Goal: Information Seeking & Learning: Check status

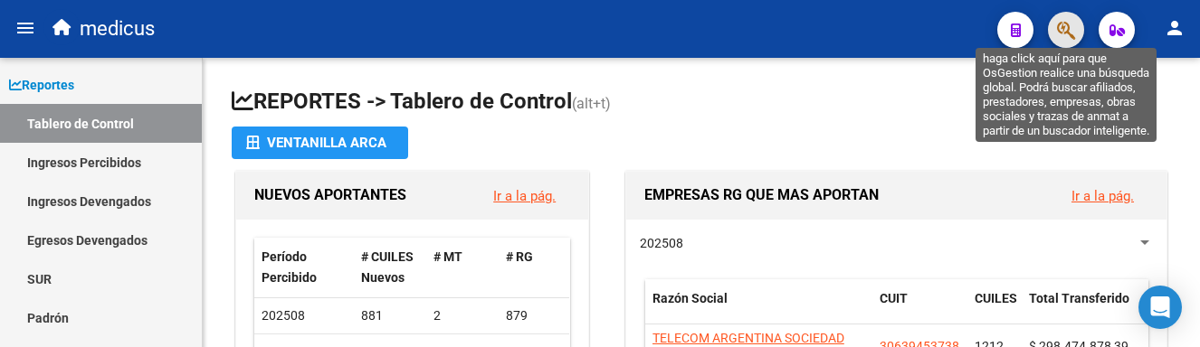
click at [1061, 20] on icon "button" at bounding box center [1066, 30] width 18 height 21
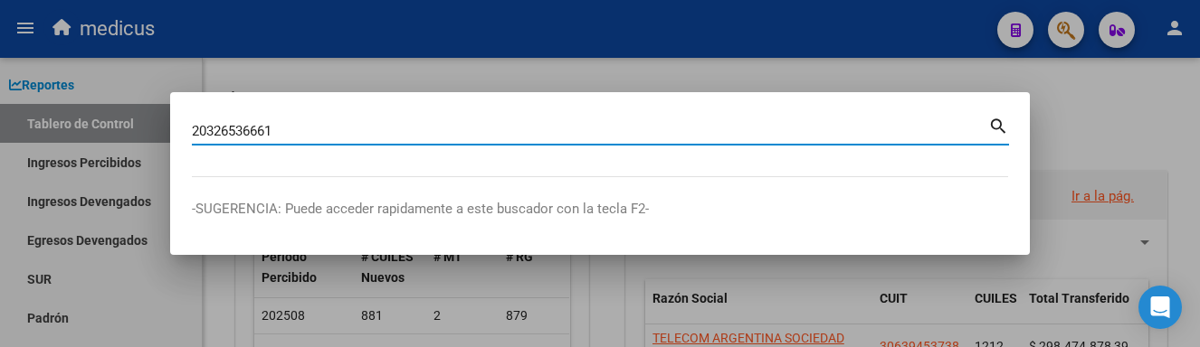
type input "20326536661"
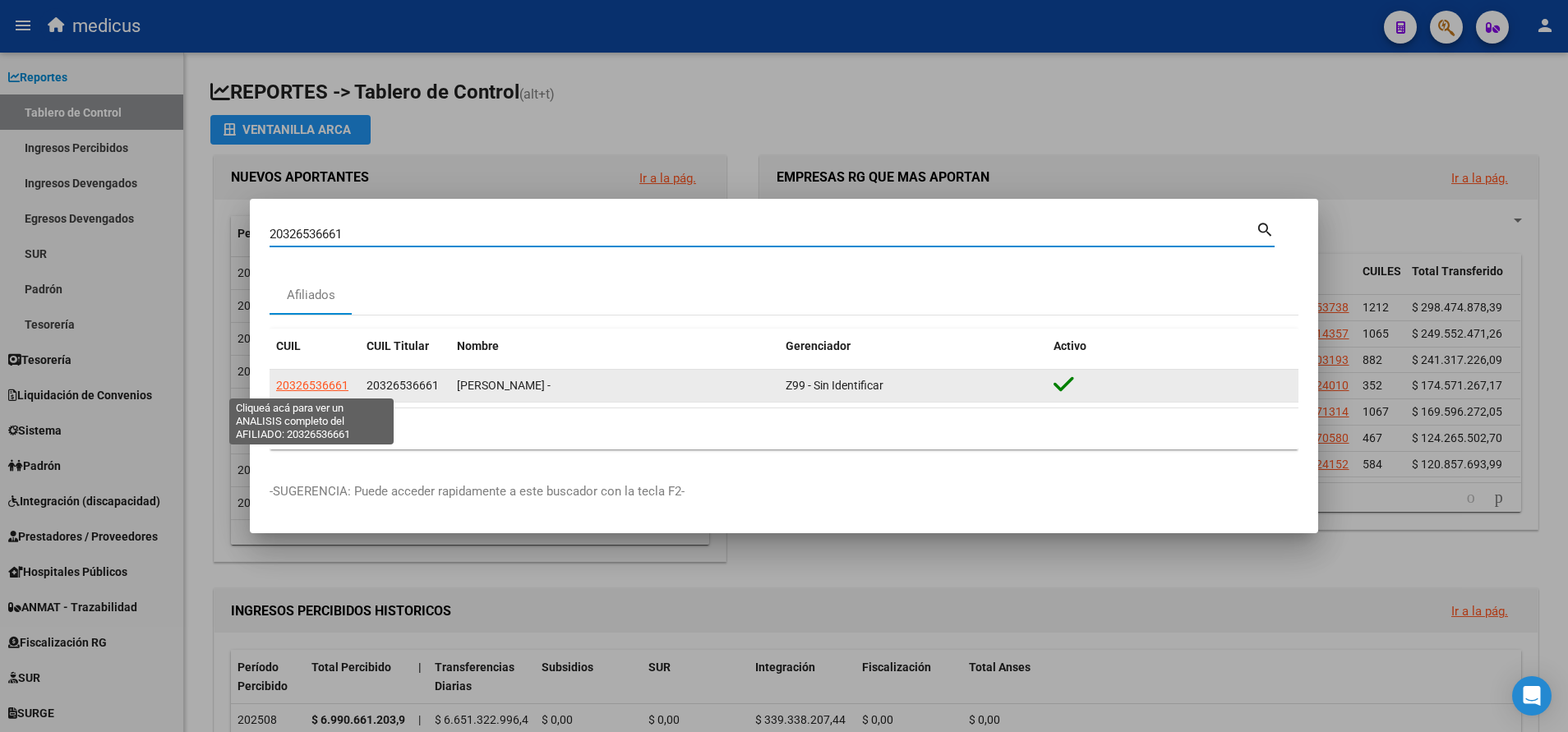
click at [326, 314] on span "20326536661" at bounding box center [313, 385] width 73 height 13
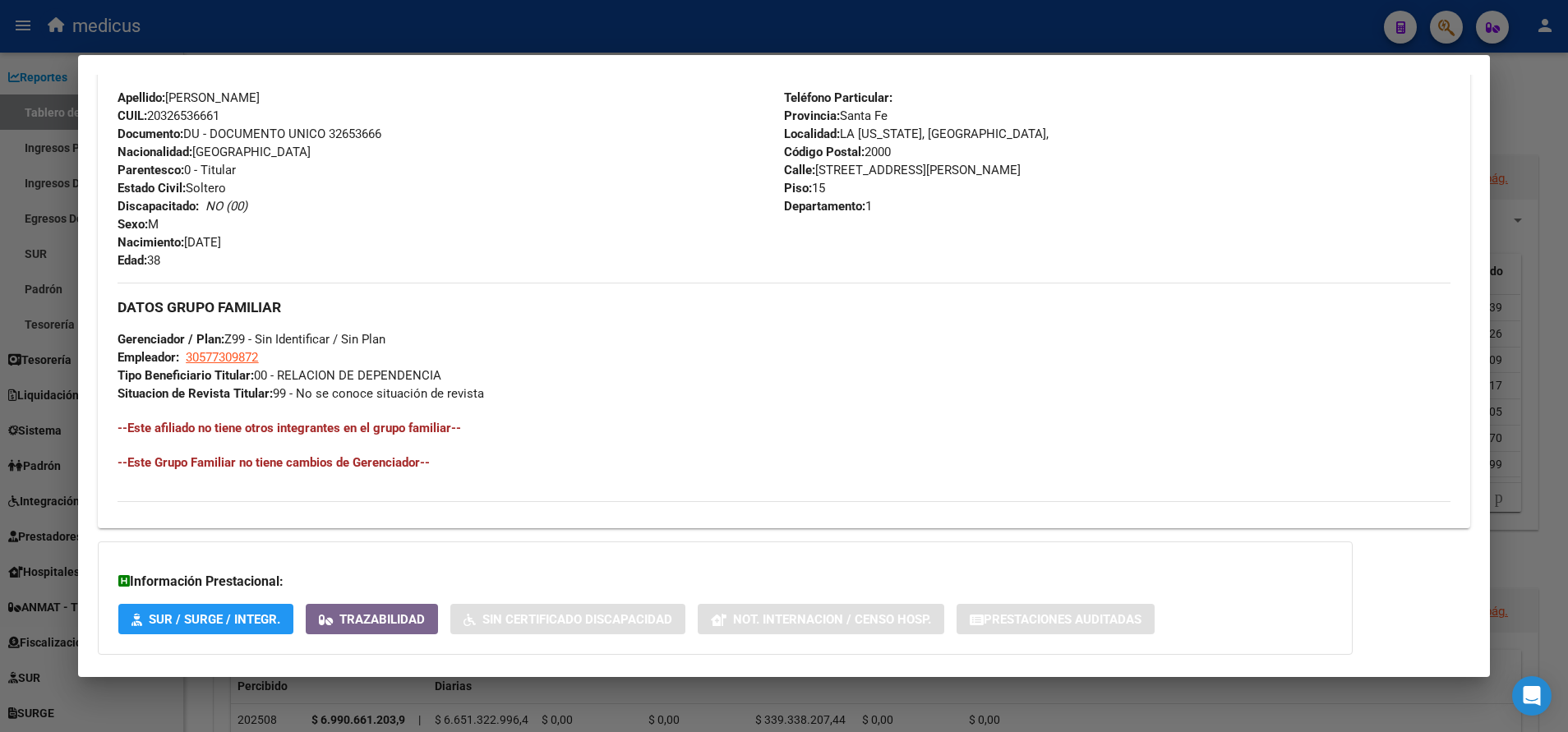
scroll to position [666, 0]
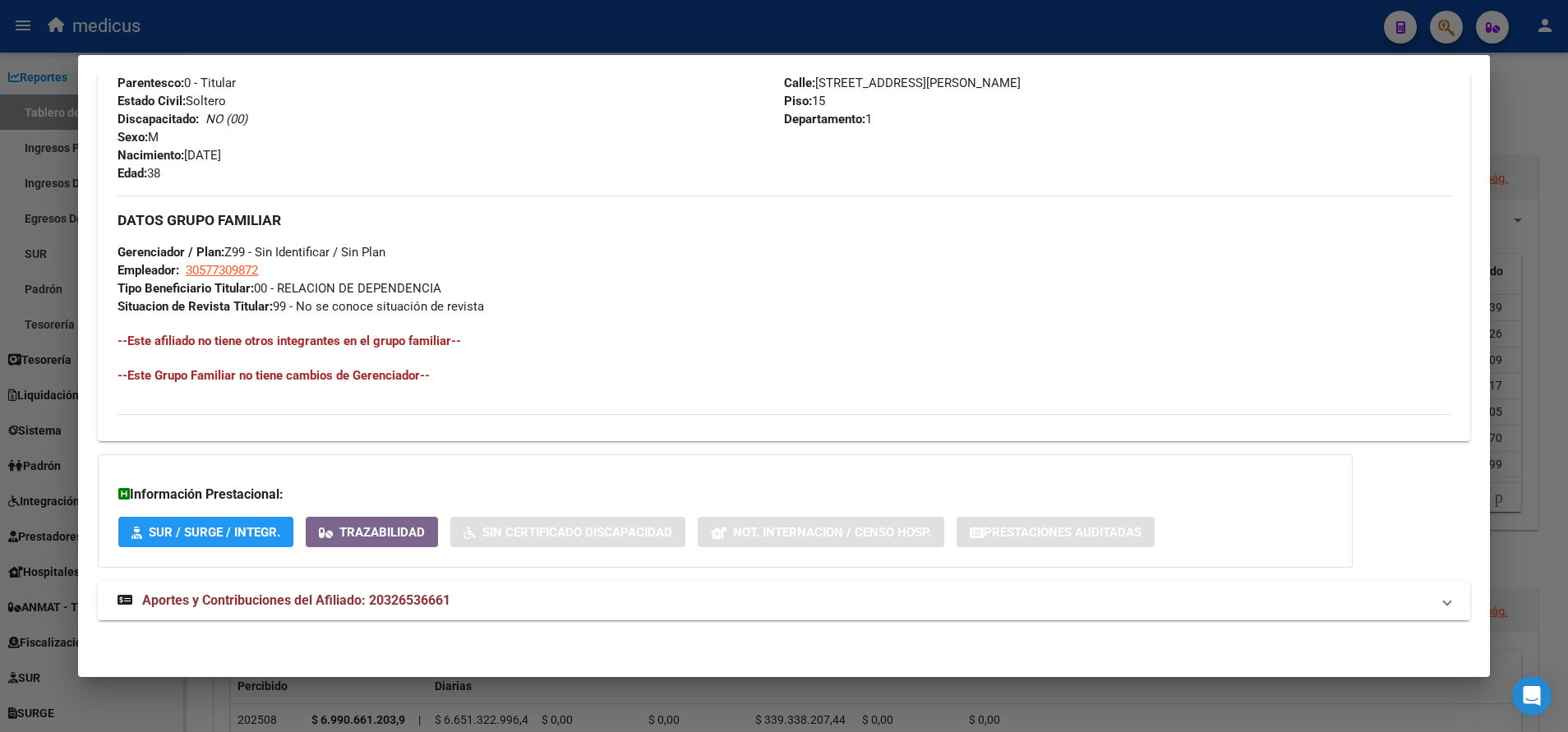
click at [245, 314] on span "Aportes y Contribuciones del Afiliado: 20326536661" at bounding box center [295, 599] width 308 height 15
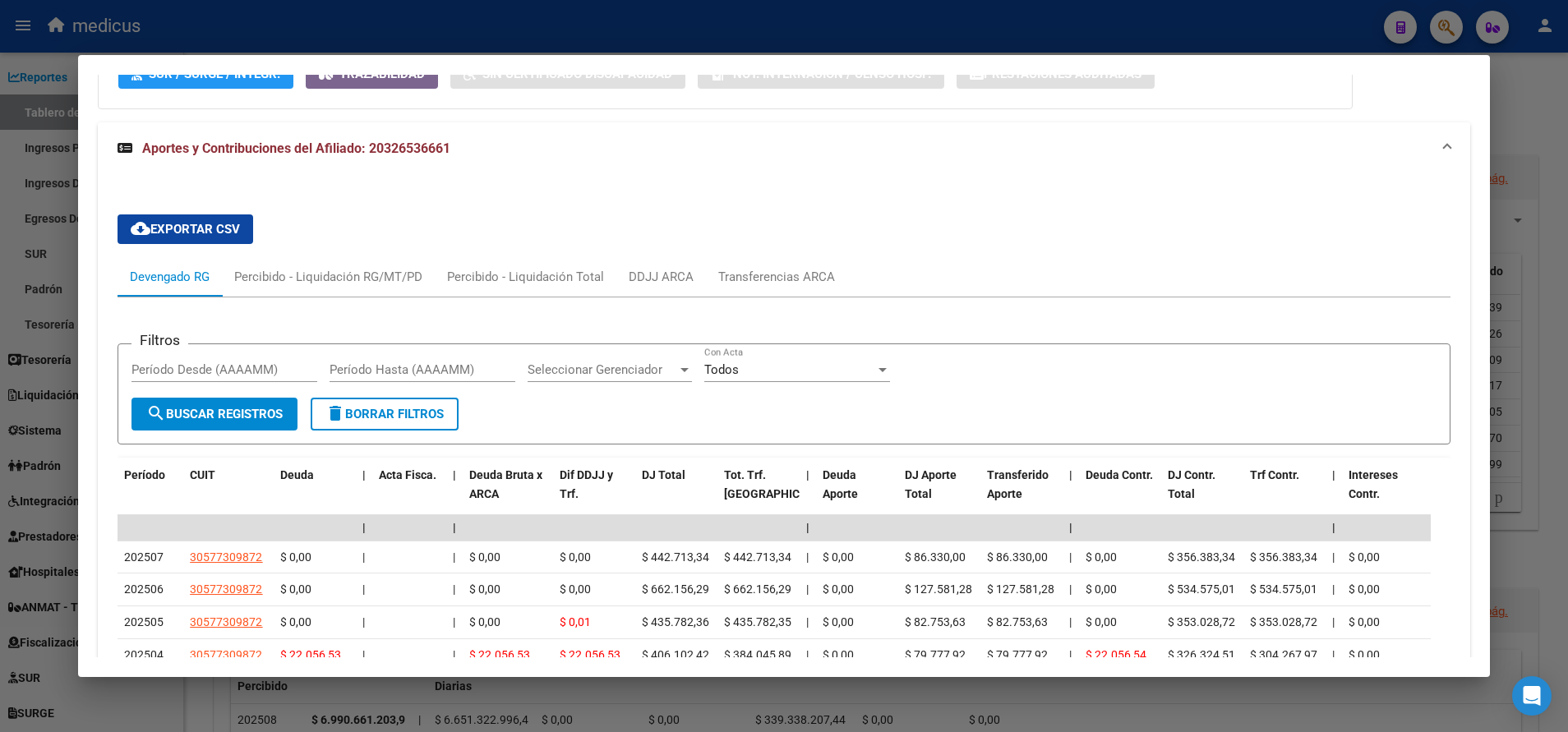
scroll to position [1291, 0]
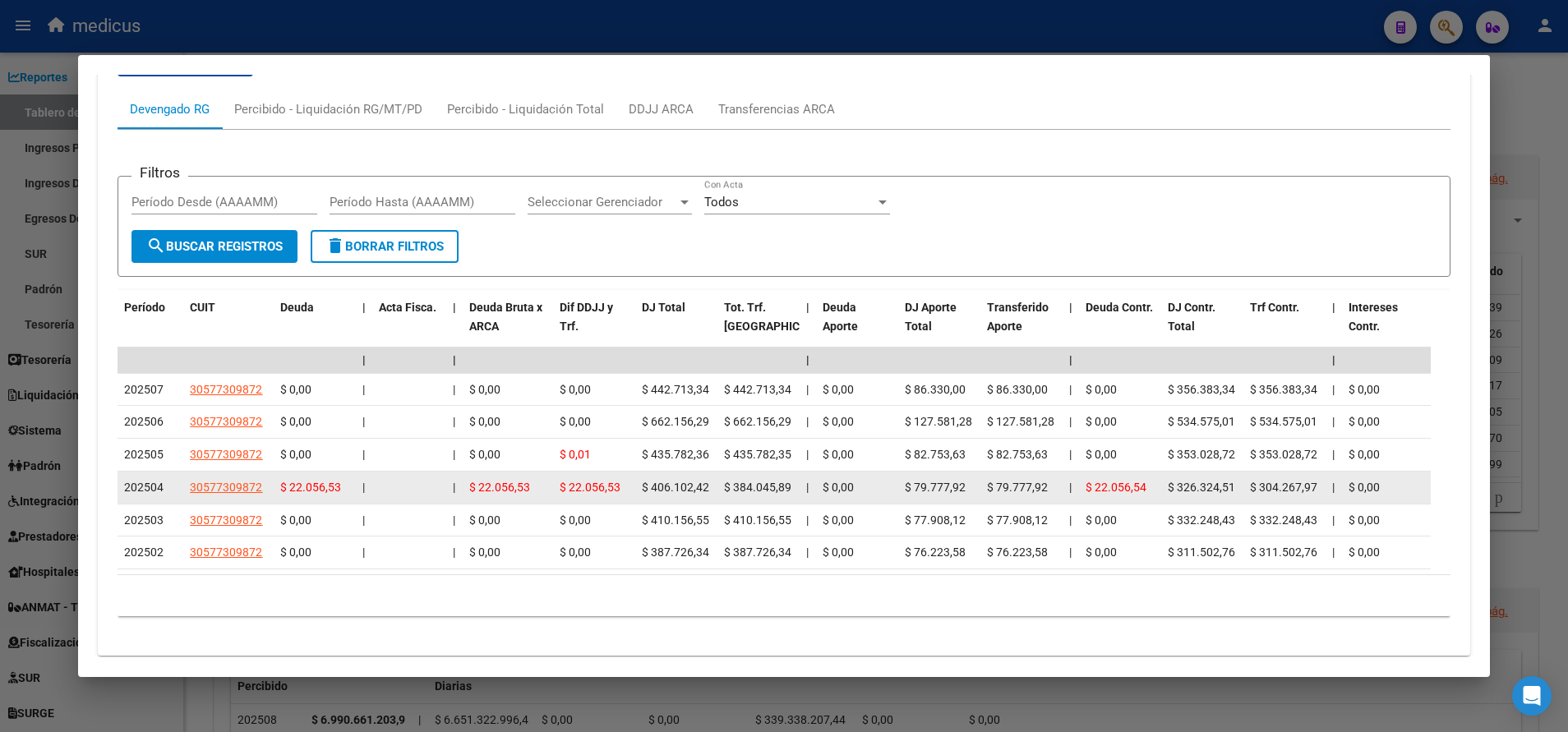
click at [136, 314] on span "202504" at bounding box center [144, 487] width 39 height 13
click at [759, 314] on span "$ 384.045,89" at bounding box center [758, 487] width 67 height 13
click at [1089, 314] on span "$ 304.267,97" at bounding box center [1284, 487] width 67 height 13
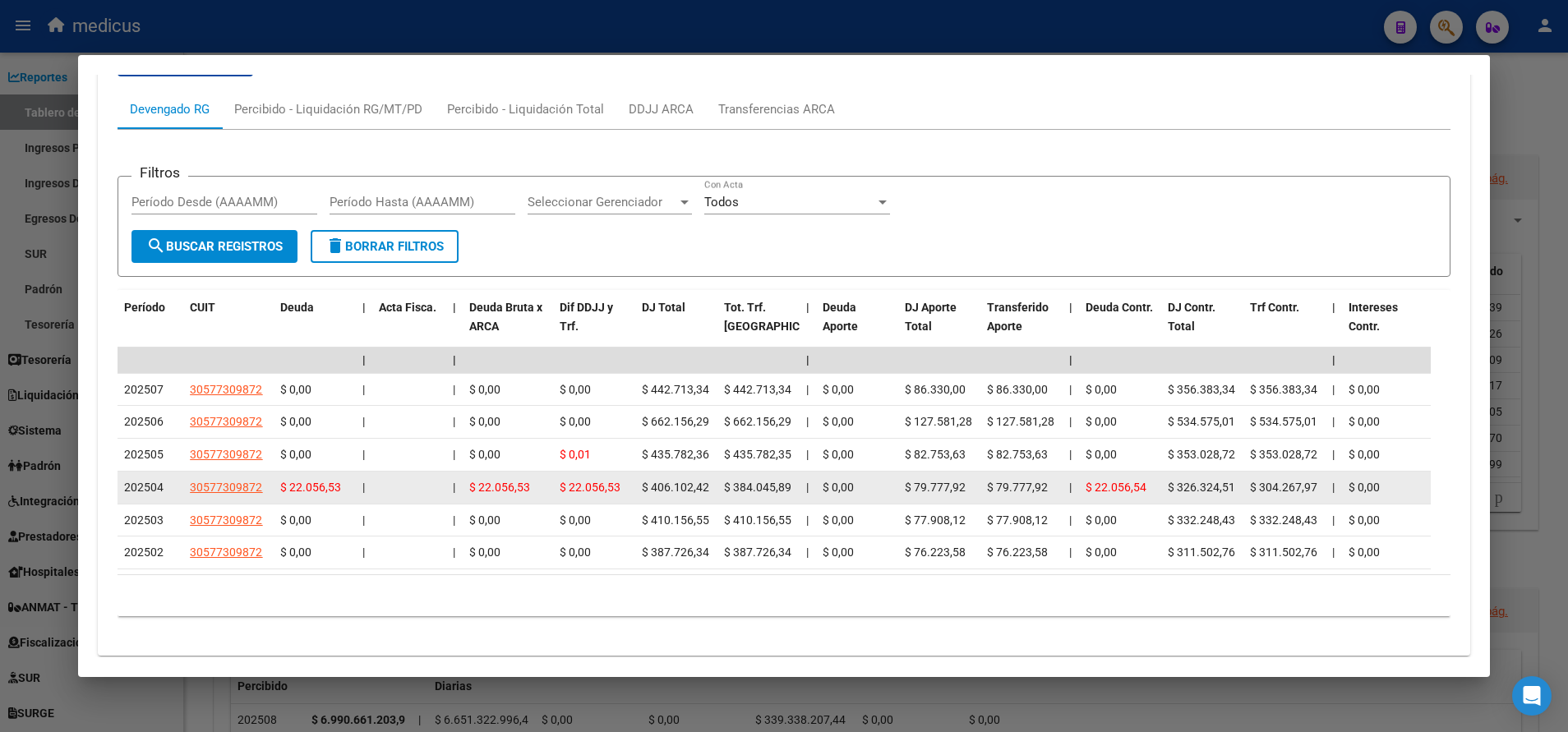
click at [142, 314] on span "202504" at bounding box center [144, 487] width 39 height 13
click at [677, 314] on span "$ 406.102,42" at bounding box center [676, 487] width 67 height 13
click at [758, 314] on datatable-body-cell "$ 384.045,89" at bounding box center [759, 487] width 82 height 32
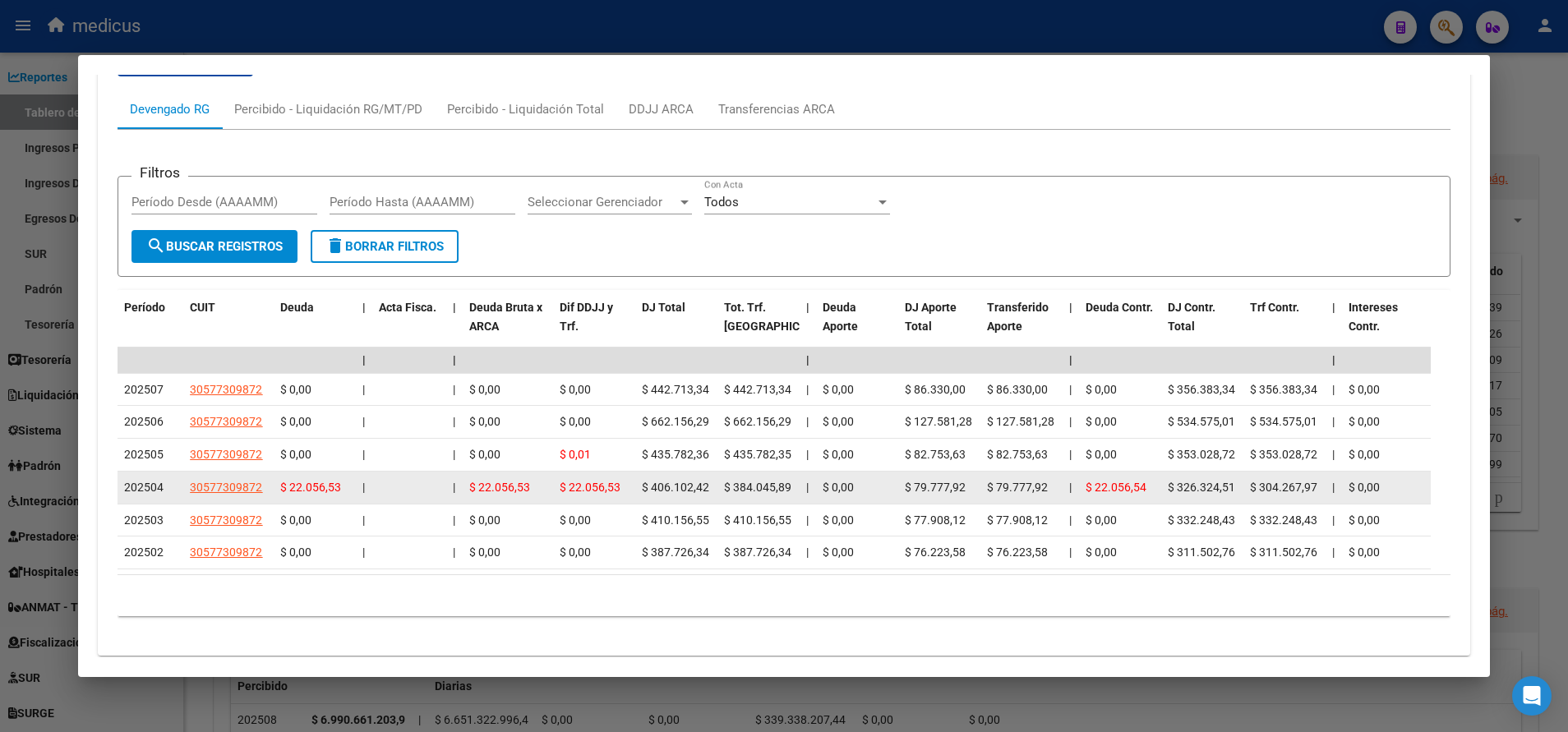
click at [758, 314] on datatable-body-cell "$ 384.045,89" at bounding box center [759, 487] width 82 height 32
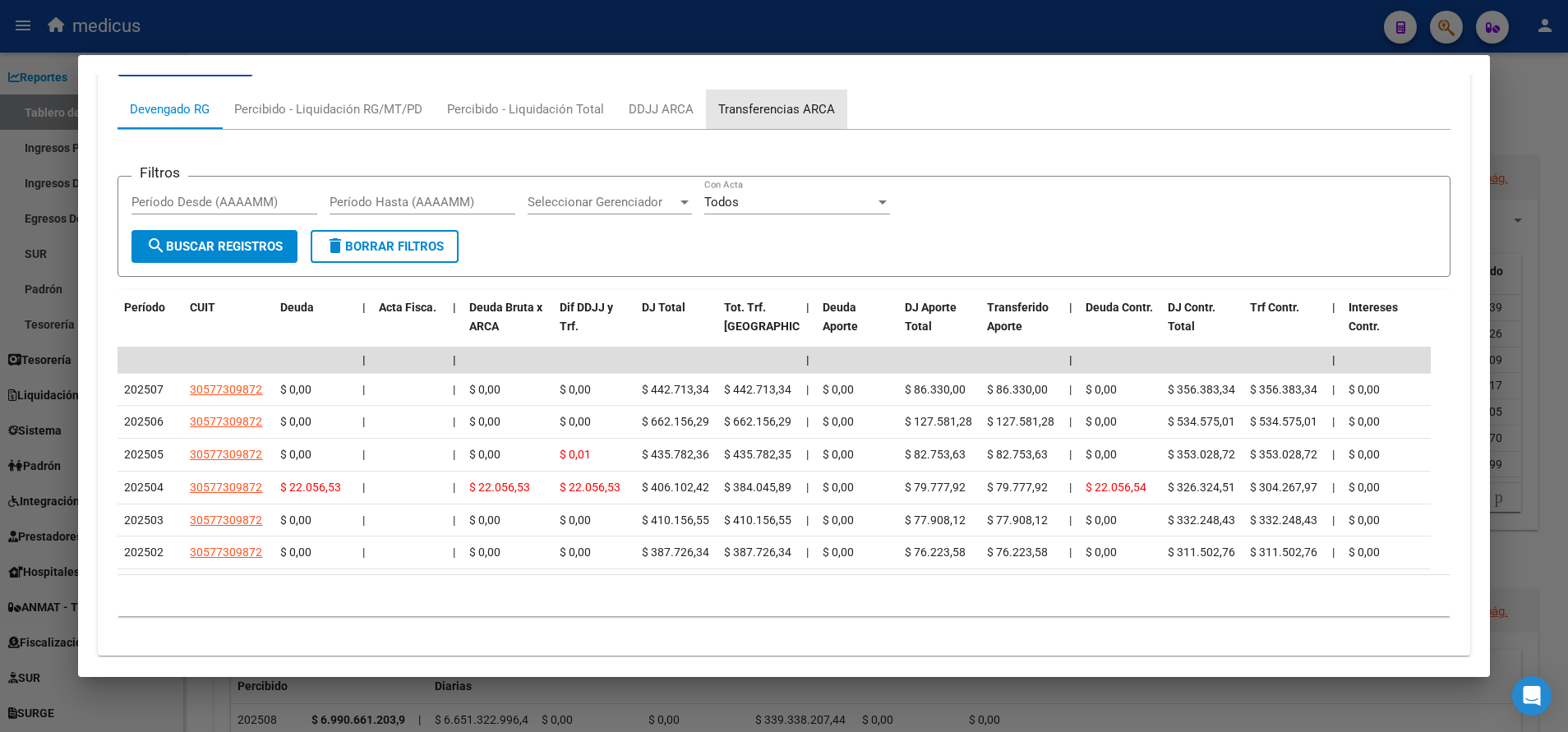
drag, startPoint x: 758, startPoint y: 477, endPoint x: 807, endPoint y: 105, distance: 375.2
click at [807, 105] on div "Transferencias ARCA" at bounding box center [777, 109] width 116 height 18
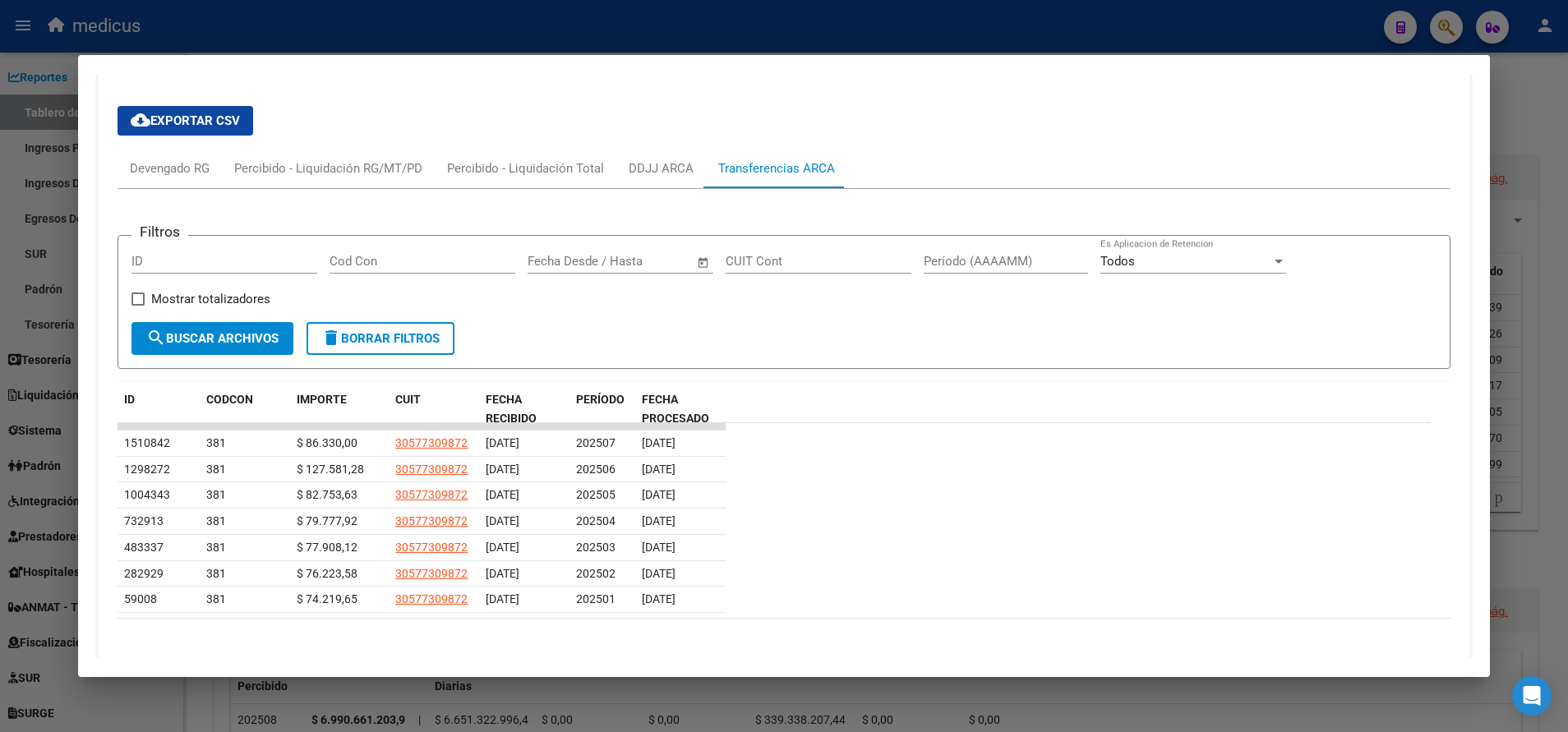
scroll to position [1232, 0]
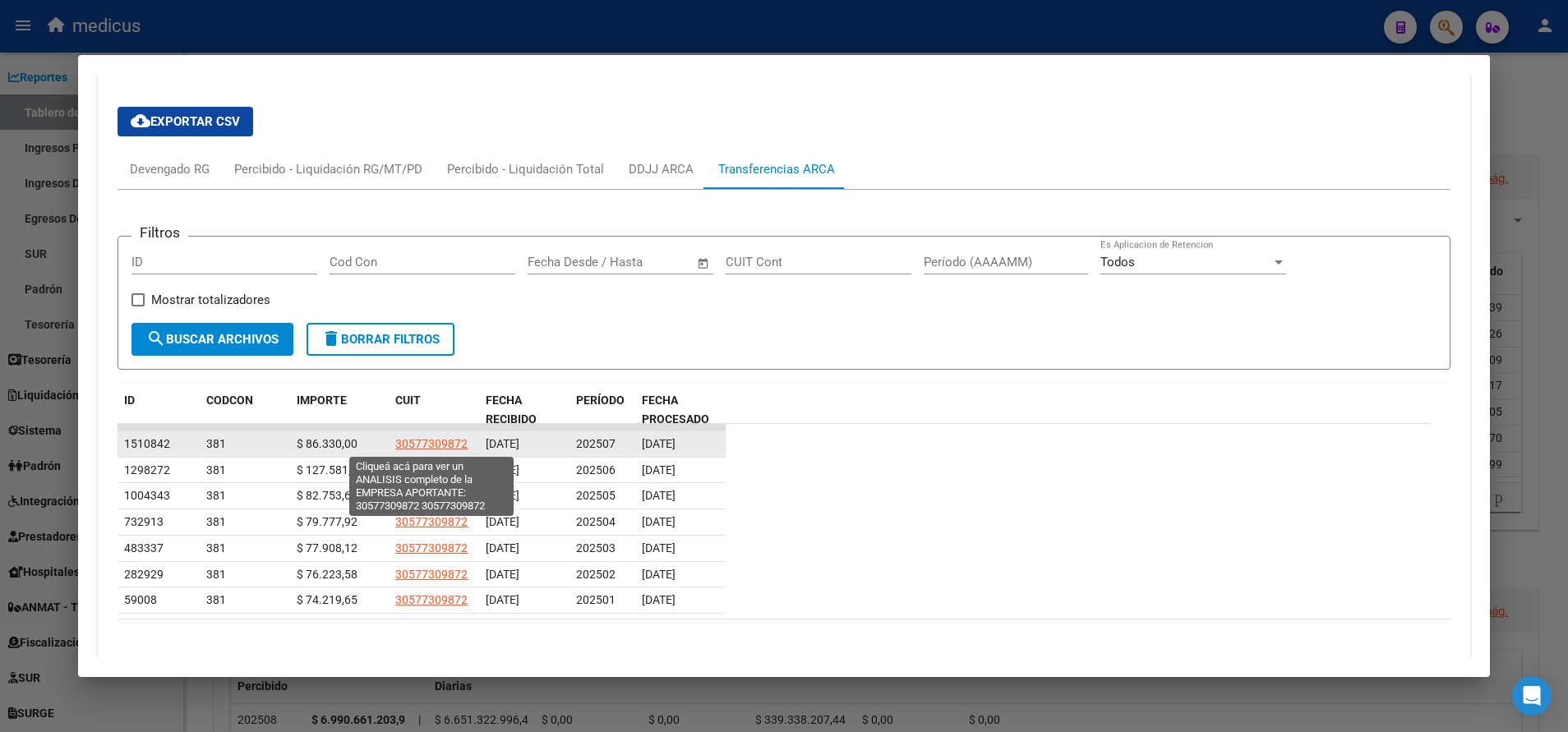
click at [452, 314] on span "30577309872" at bounding box center [432, 443] width 73 height 13
type textarea "30577309872"
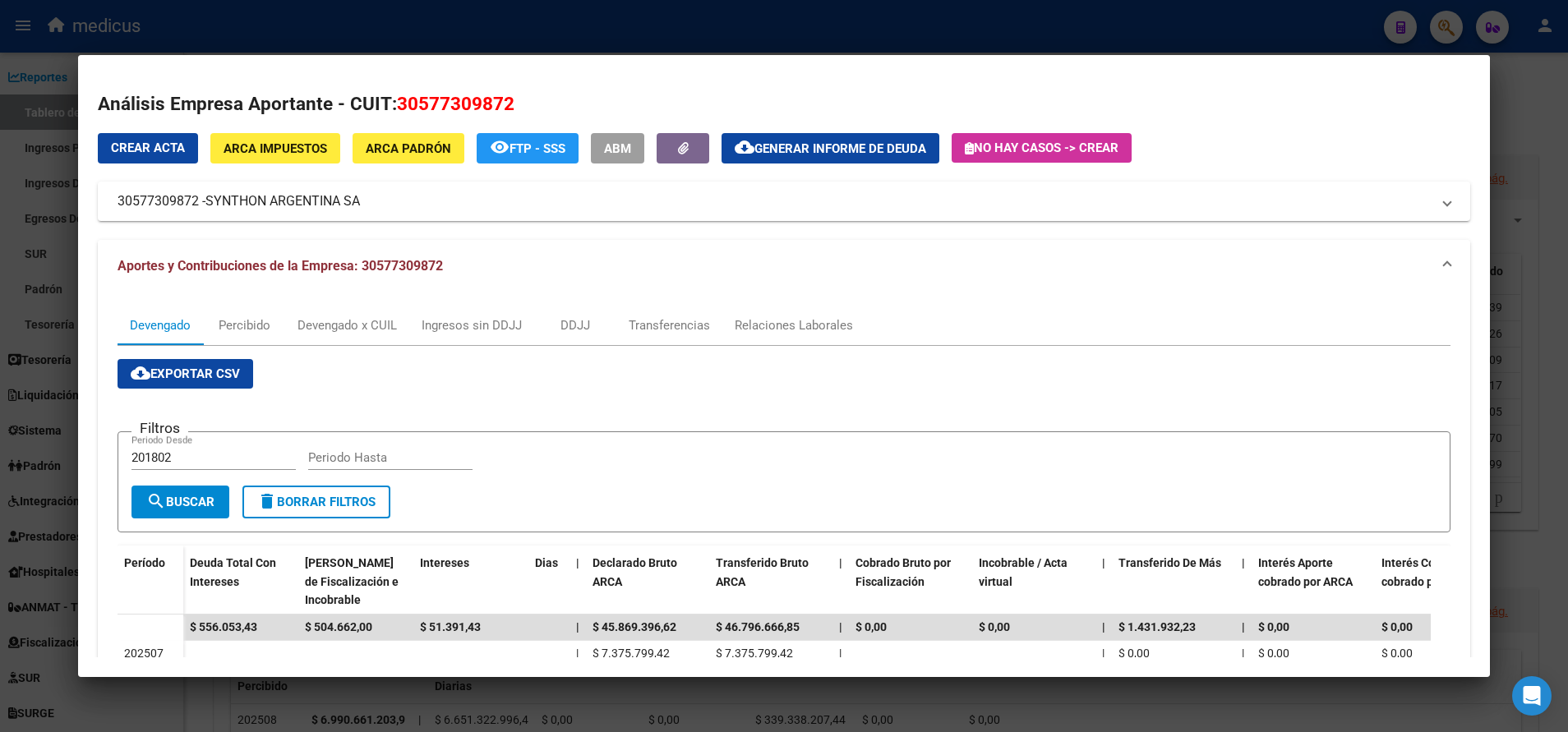
click at [341, 276] on mat-expansion-panel-header "Aportes y Contribuciones de la Empresa: 30577309872" at bounding box center [784, 266] width 1372 height 53
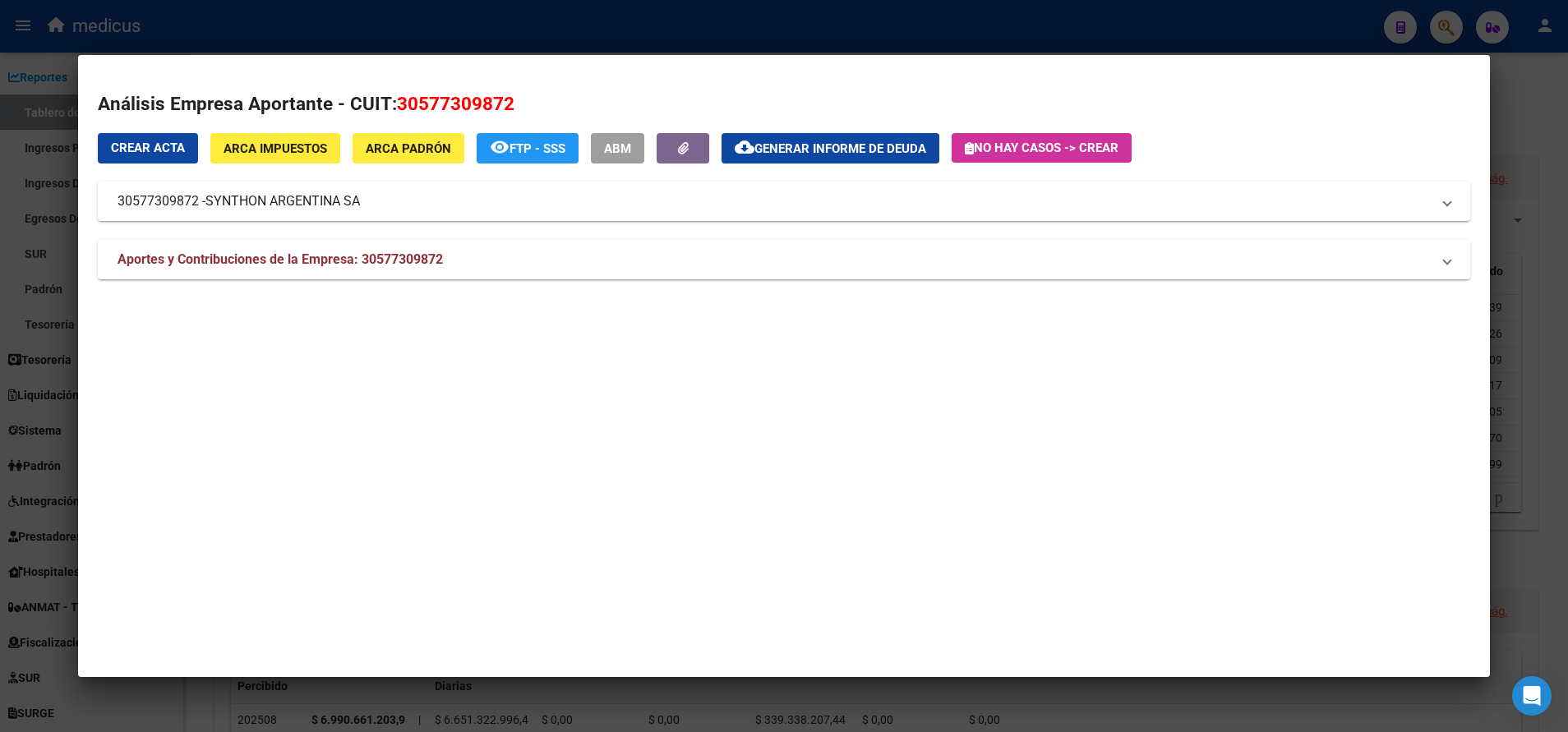
click at [359, 263] on span "Aportes y Contribuciones de la Empresa: 30577309872" at bounding box center [280, 259] width 325 height 15
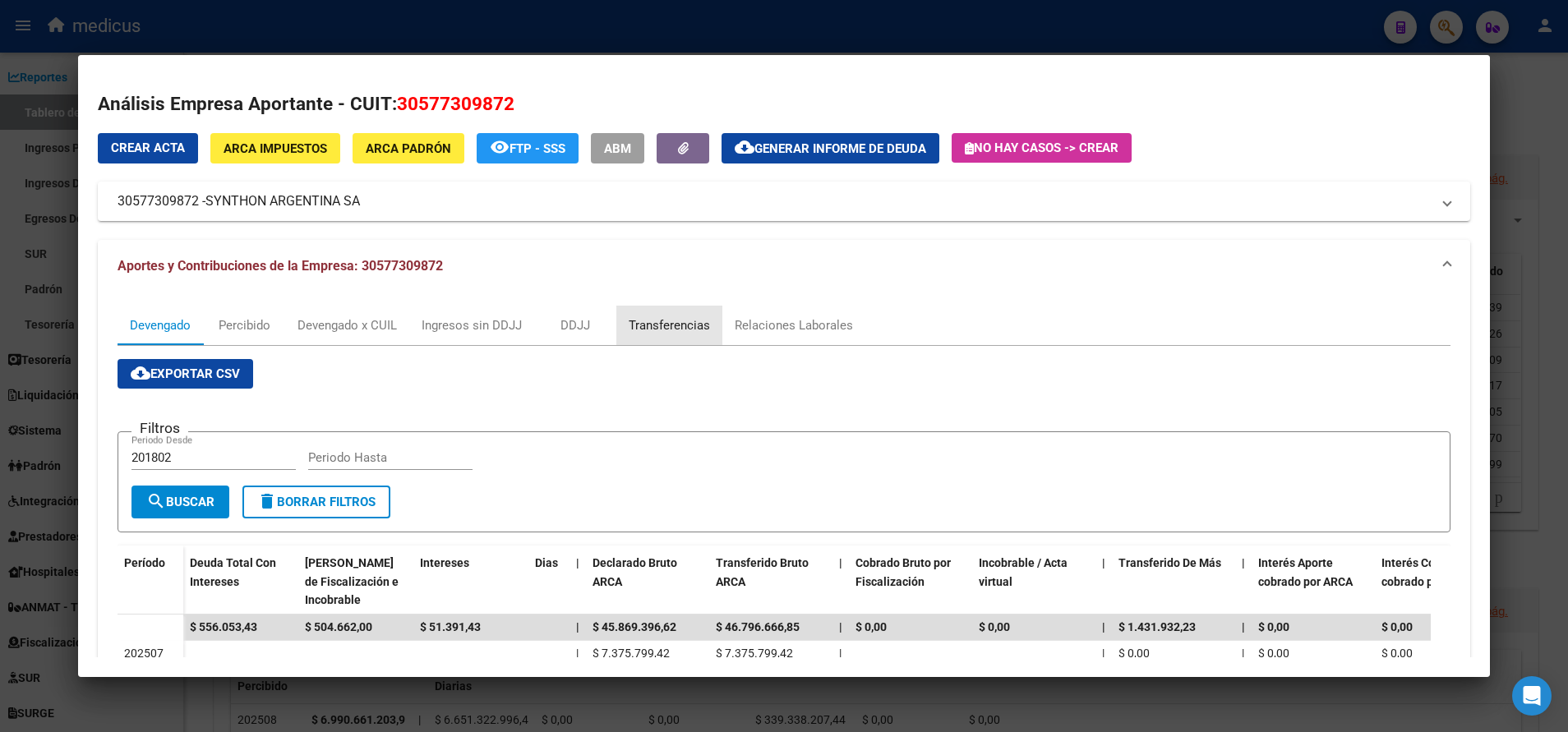
click at [690, 314] on div "Transferencias" at bounding box center [670, 325] width 82 height 18
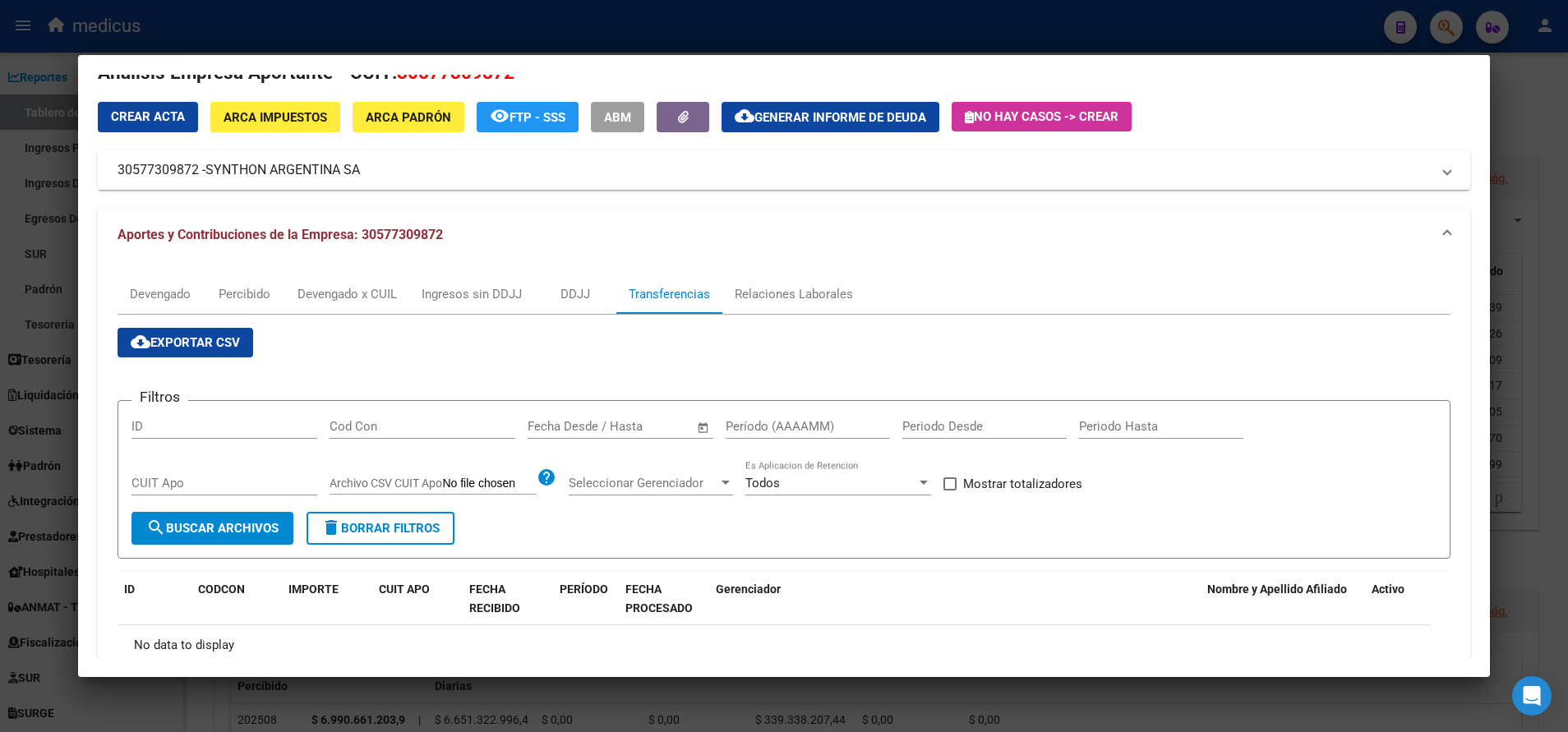
scroll to position [127, 0]
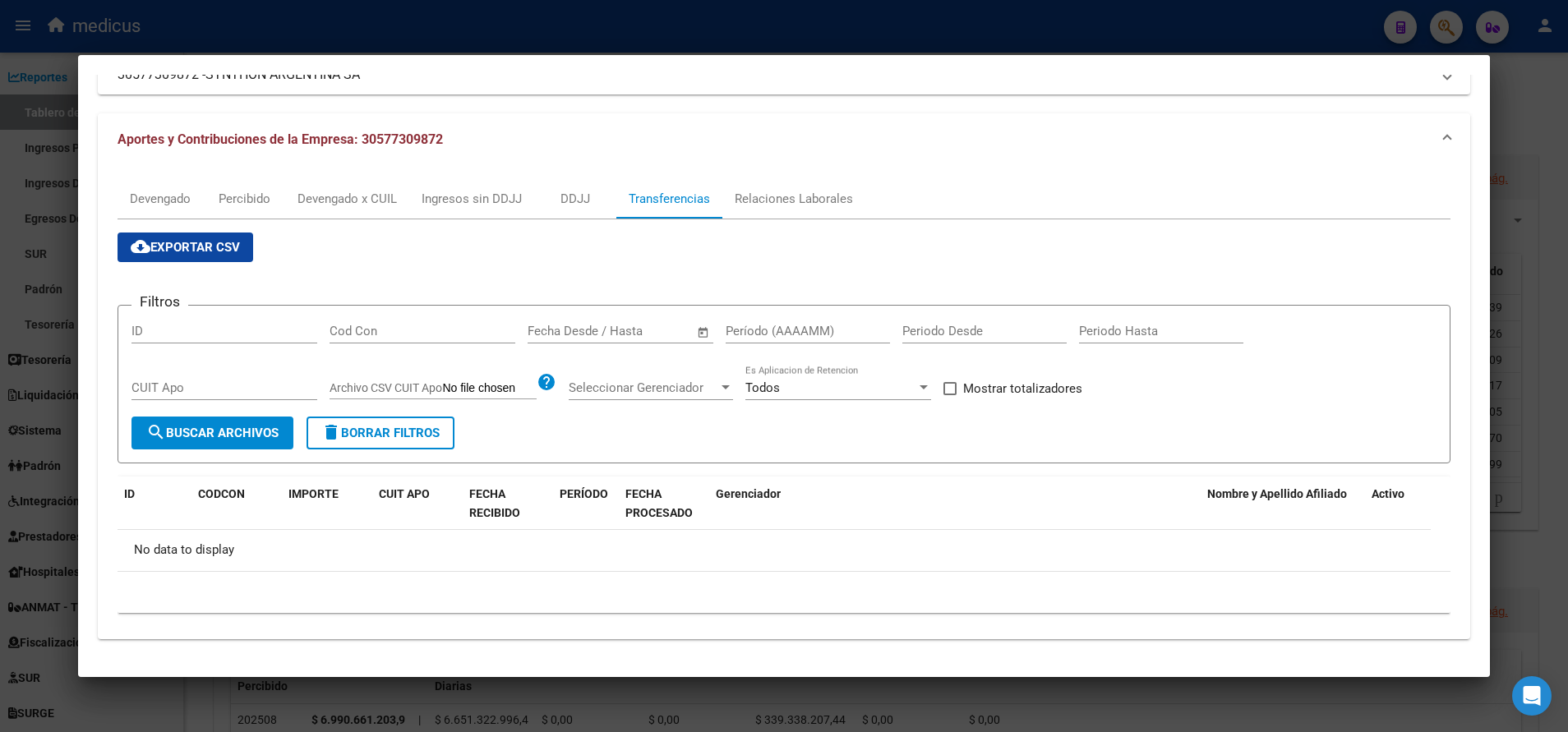
click at [399, 134] on span "Aportes y Contribuciones de la Empresa: 30577309872" at bounding box center [280, 139] width 325 height 15
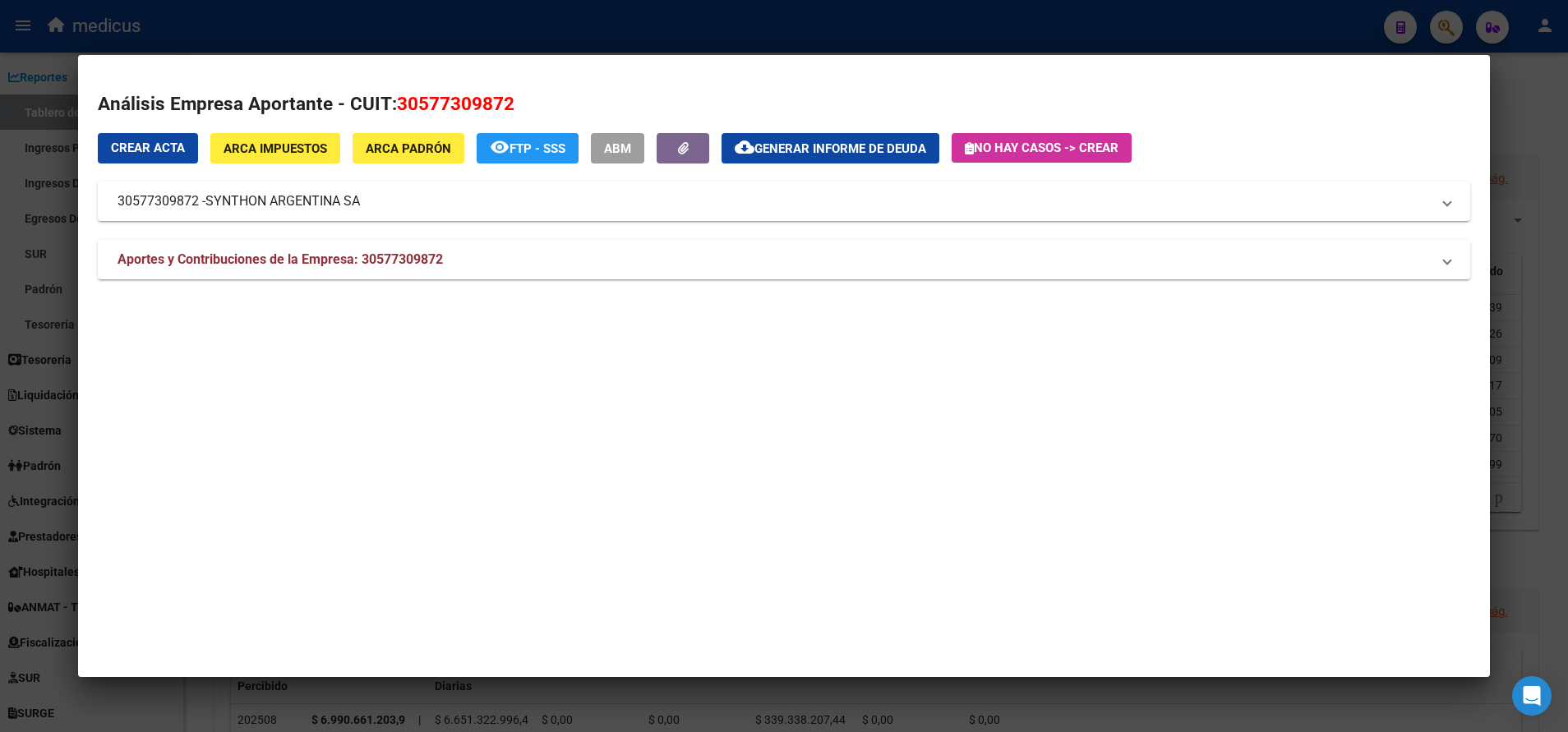
click at [495, 100] on span "30577309872" at bounding box center [455, 104] width 117 height 22
copy span "30577309872"
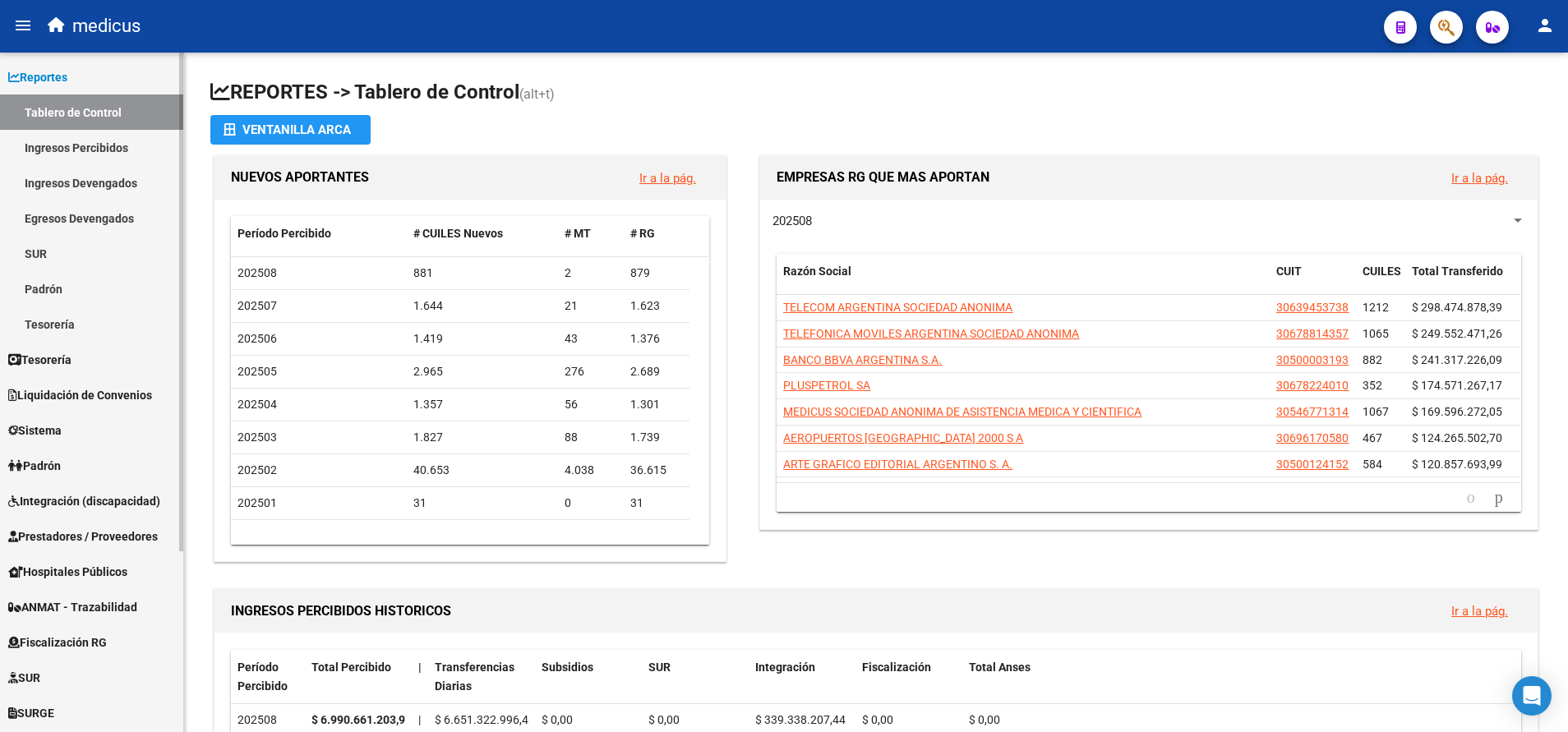
click at [112, 406] on link "Liquidación de Convenios" at bounding box center [92, 394] width 184 height 35
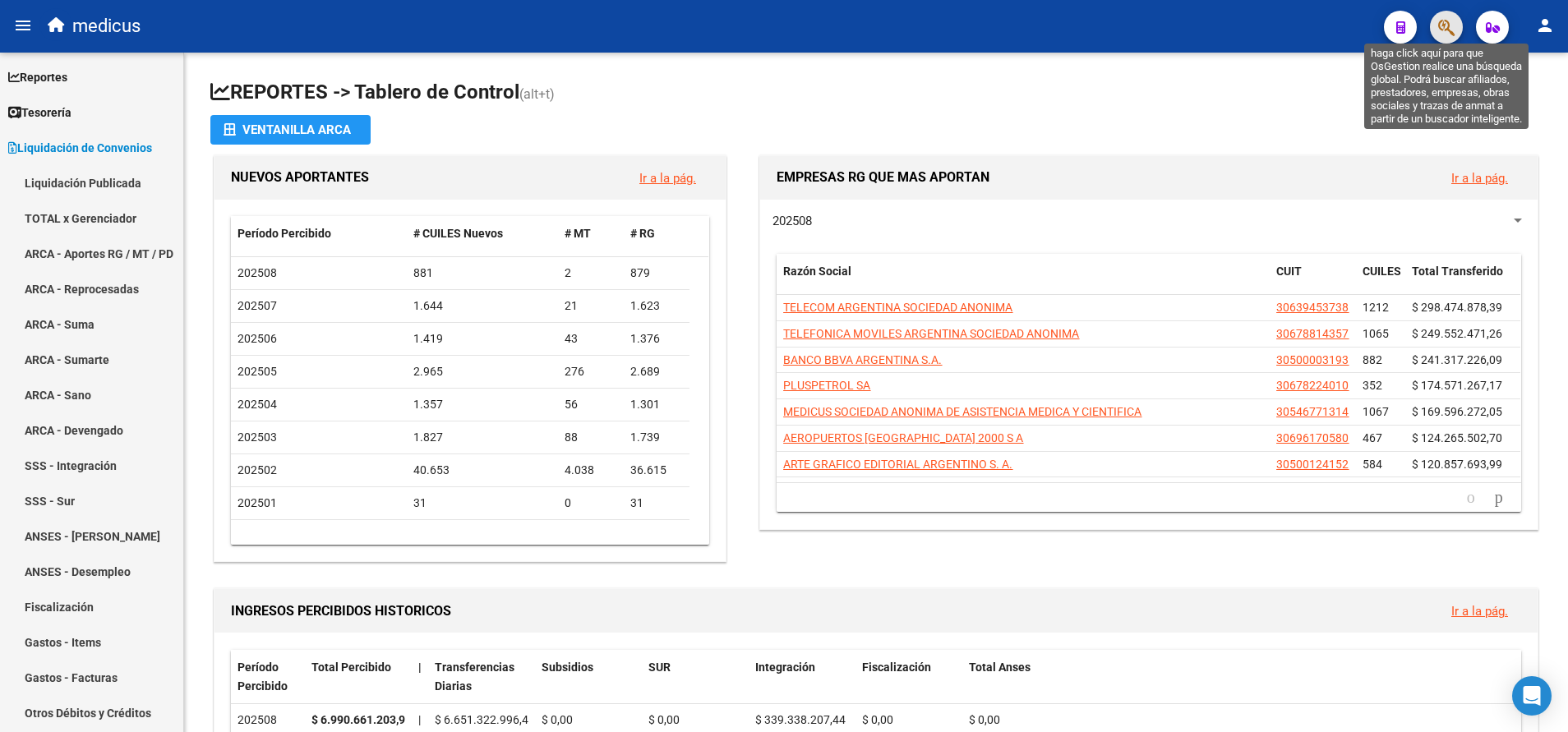
click at [1451, 25] on icon "button" at bounding box center [1446, 27] width 16 height 19
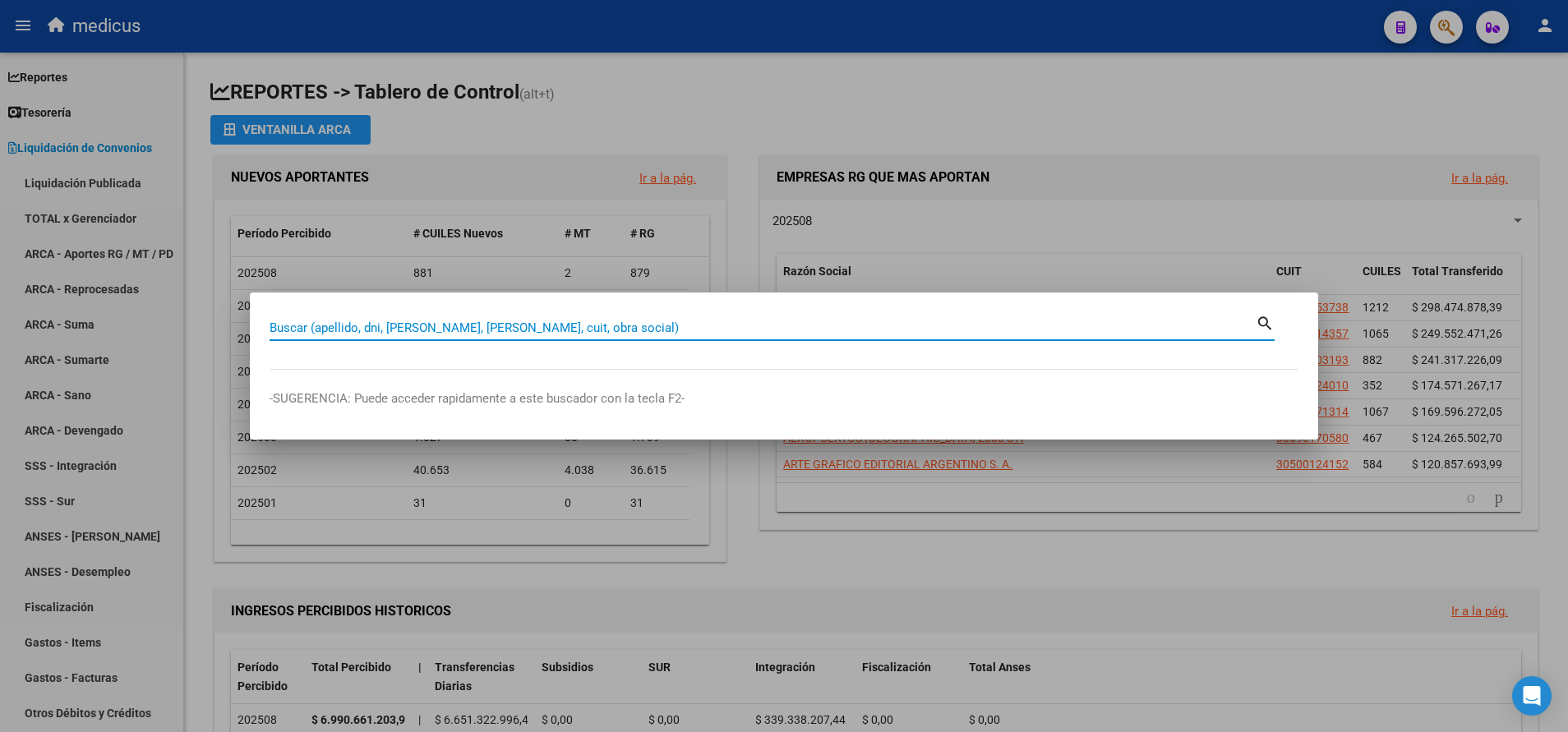
paste input "30577309872"
type input "30577309872"
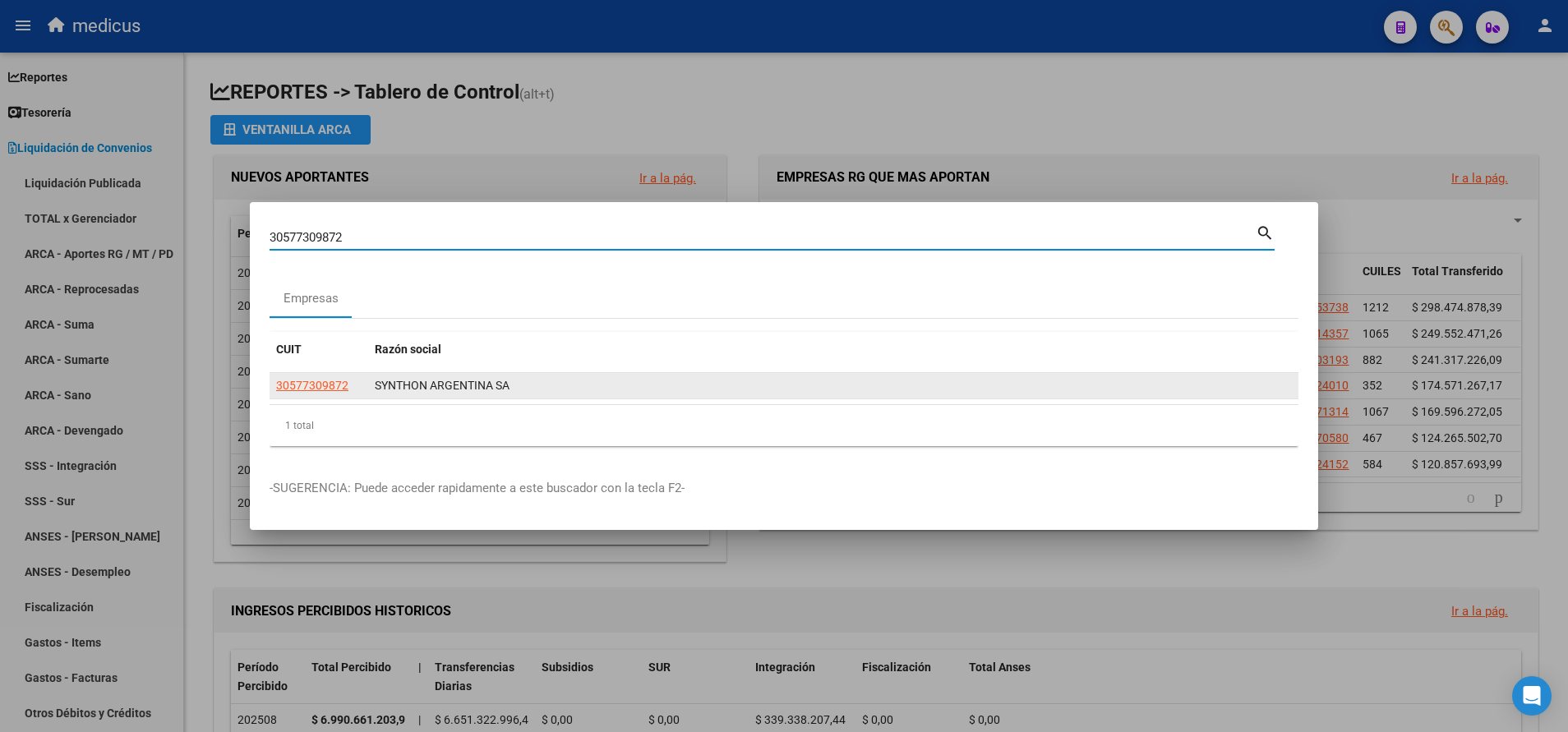
click at [317, 385] on span "30577309872" at bounding box center [313, 385] width 73 height 13
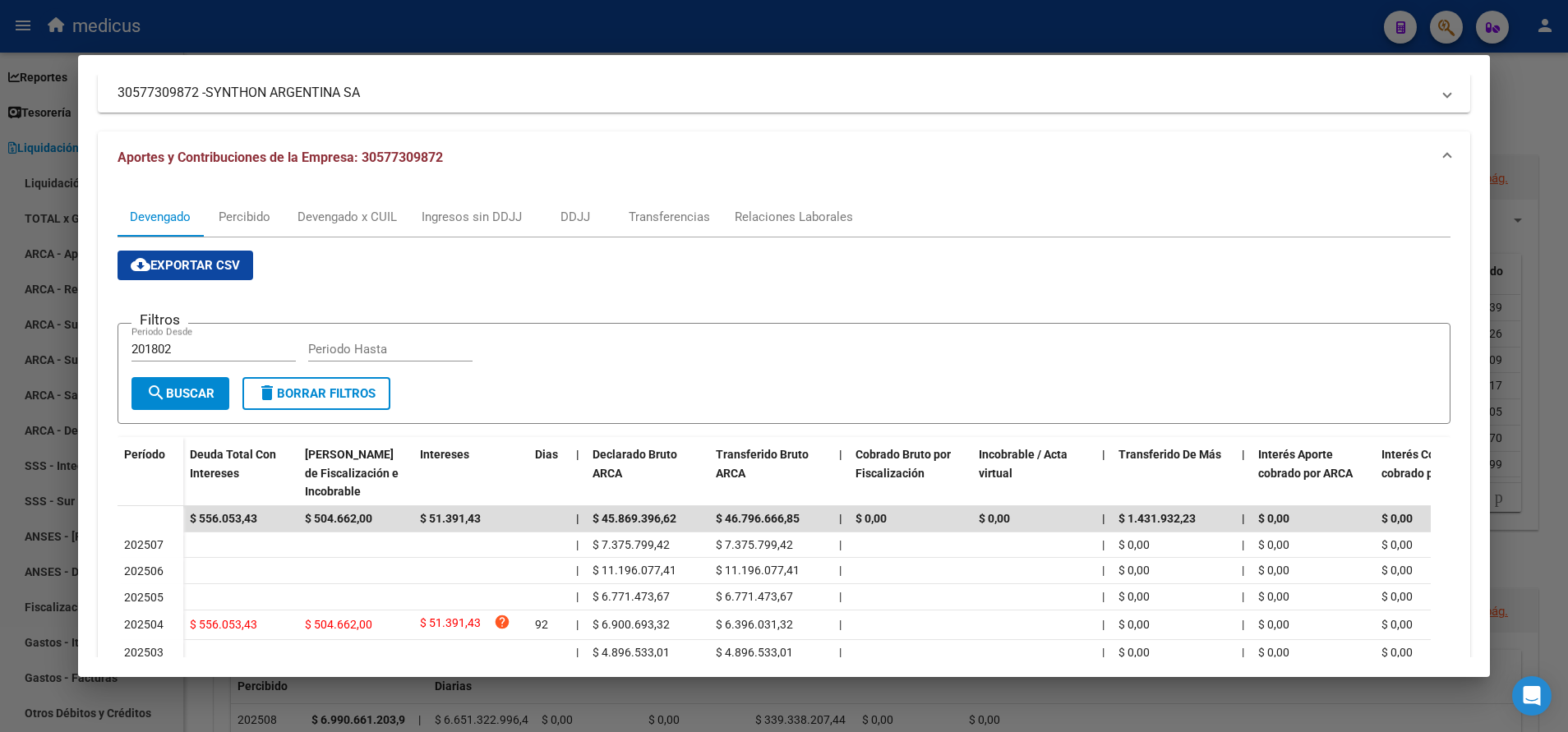
scroll to position [125, 0]
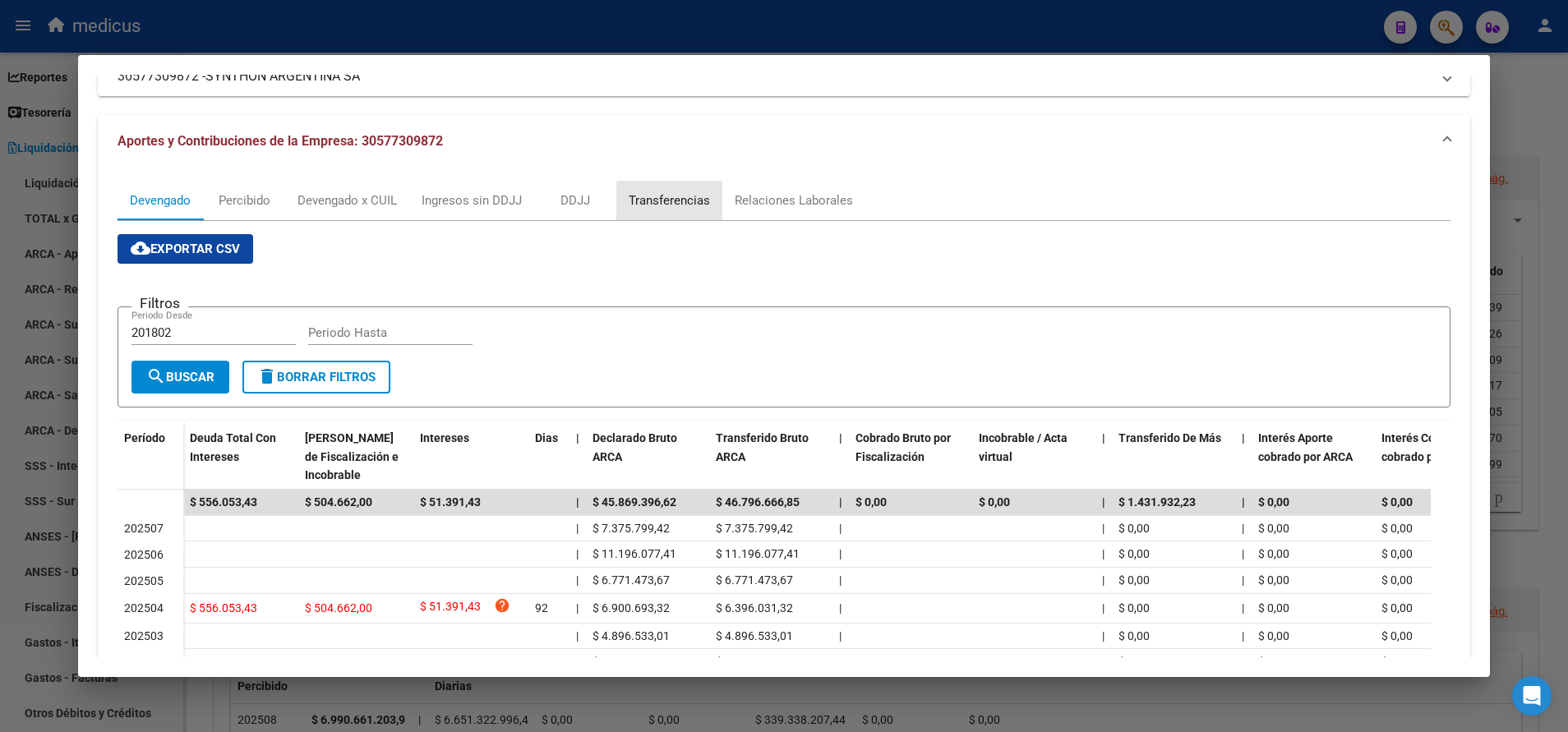
click at [688, 203] on div "Transferencias" at bounding box center [670, 201] width 82 height 18
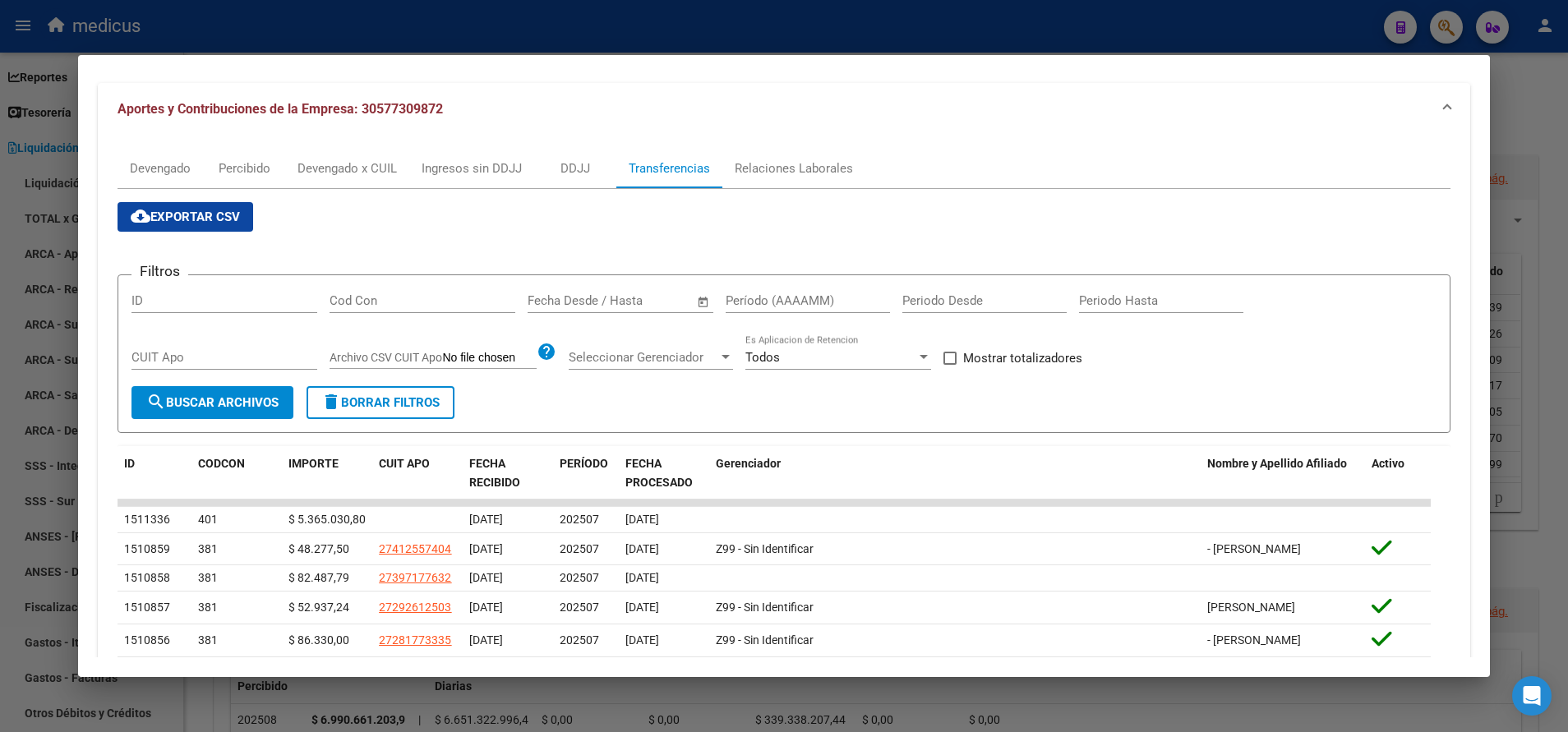
scroll to position [158, 0]
click at [353, 184] on div "Devengado x CUIL" at bounding box center [347, 167] width 124 height 39
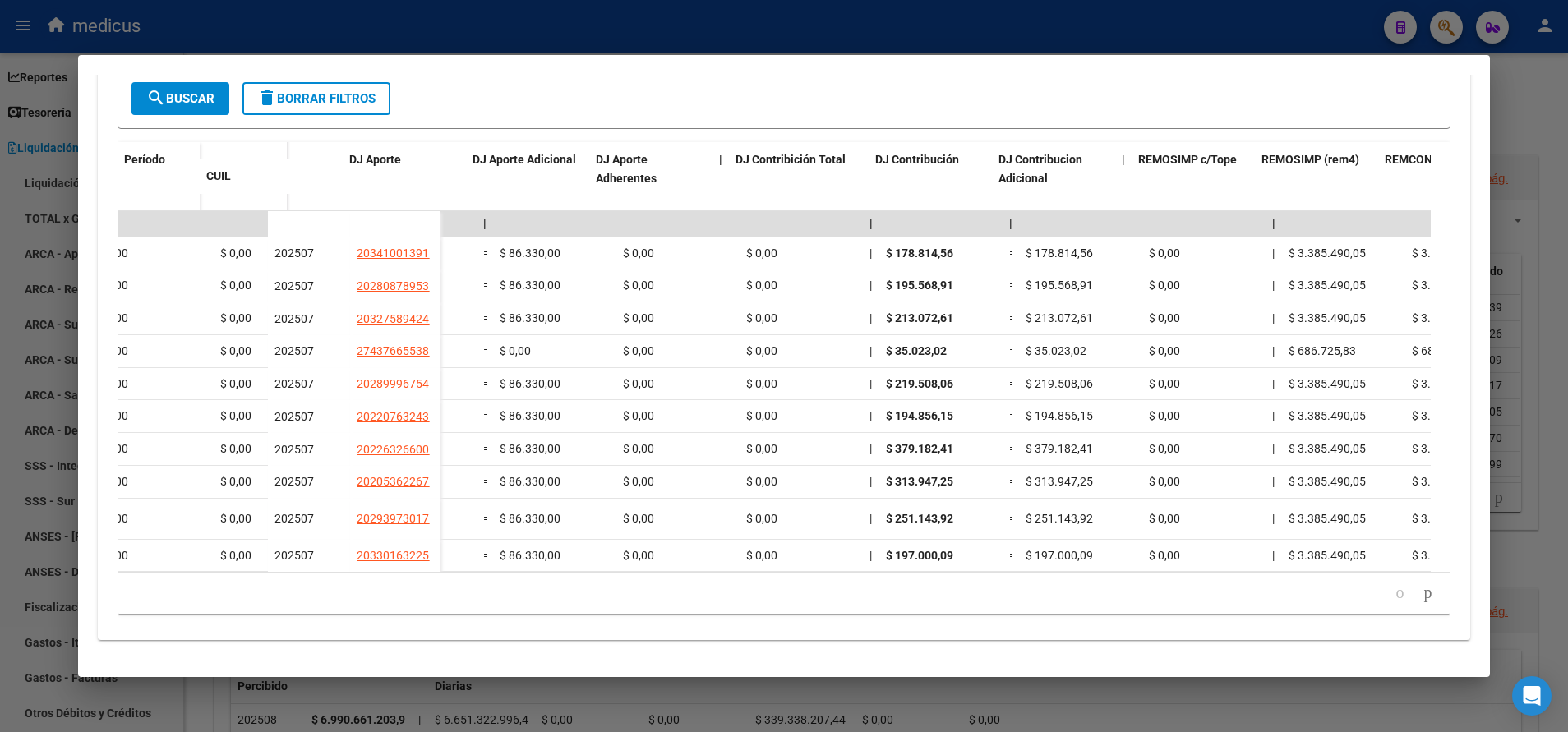
scroll to position [0, 3626]
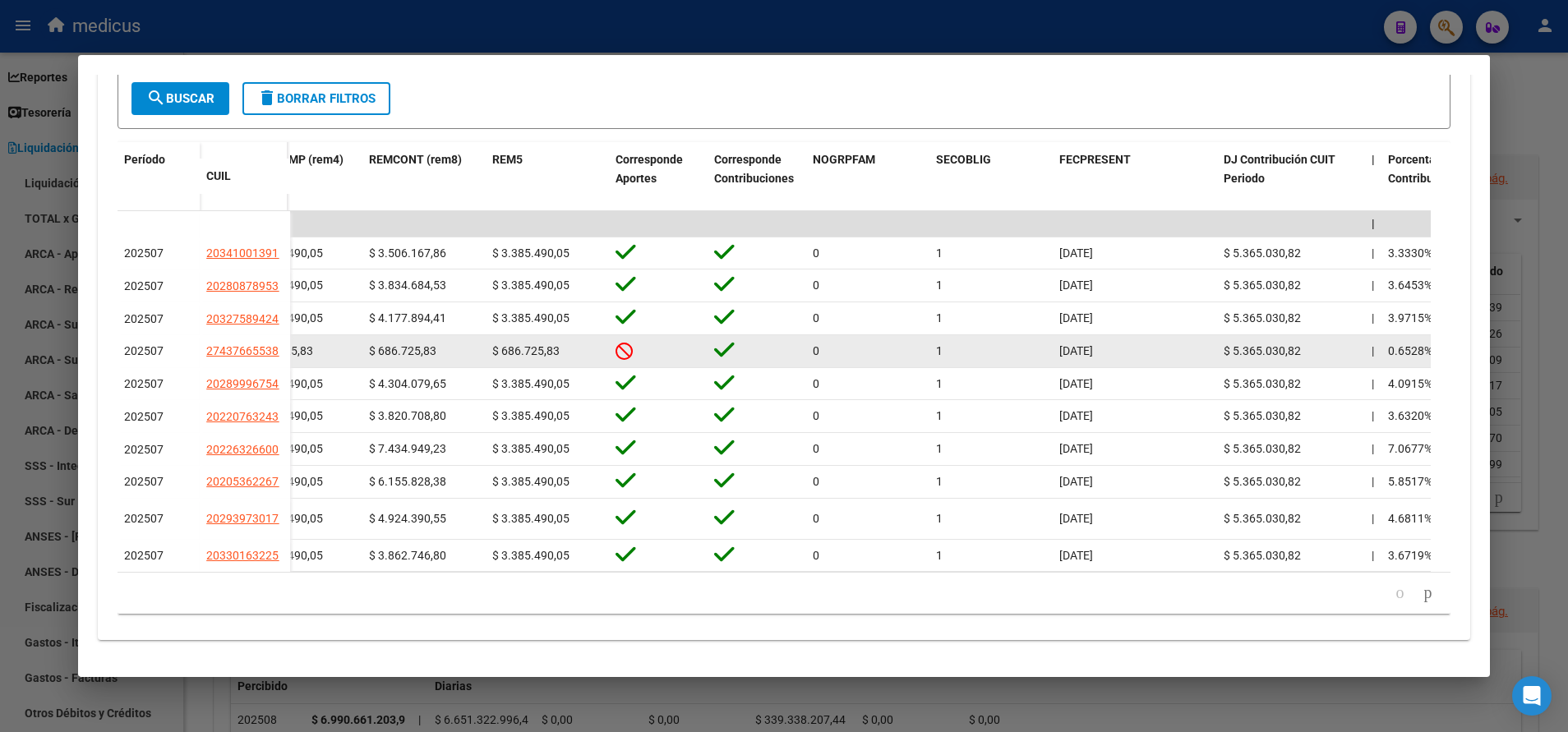
click at [628, 360] on icon at bounding box center [624, 351] width 17 height 18
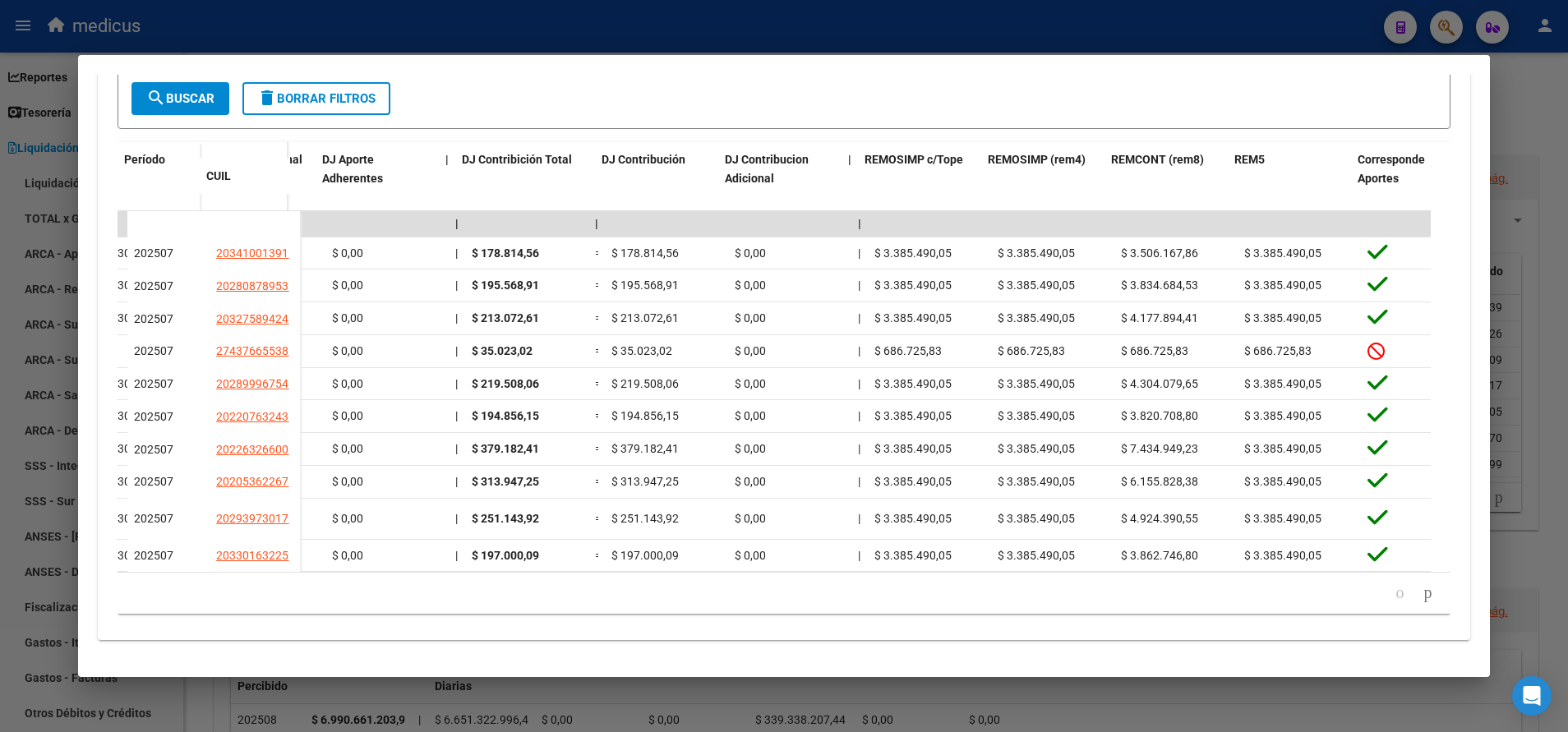
scroll to position [0, 2883]
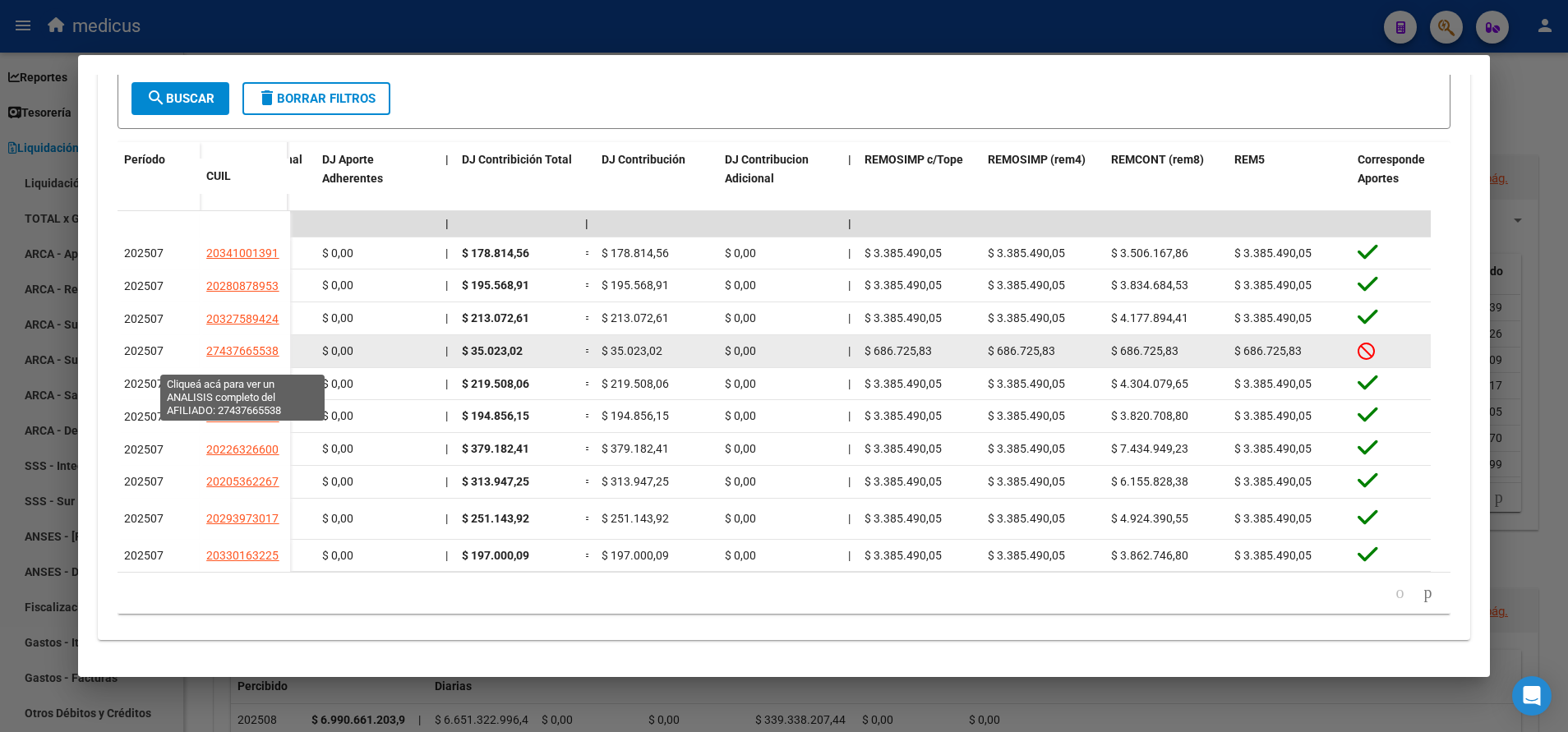
click at [239, 358] on span "27437665538" at bounding box center [243, 351] width 73 height 13
type textarea "27437665538"
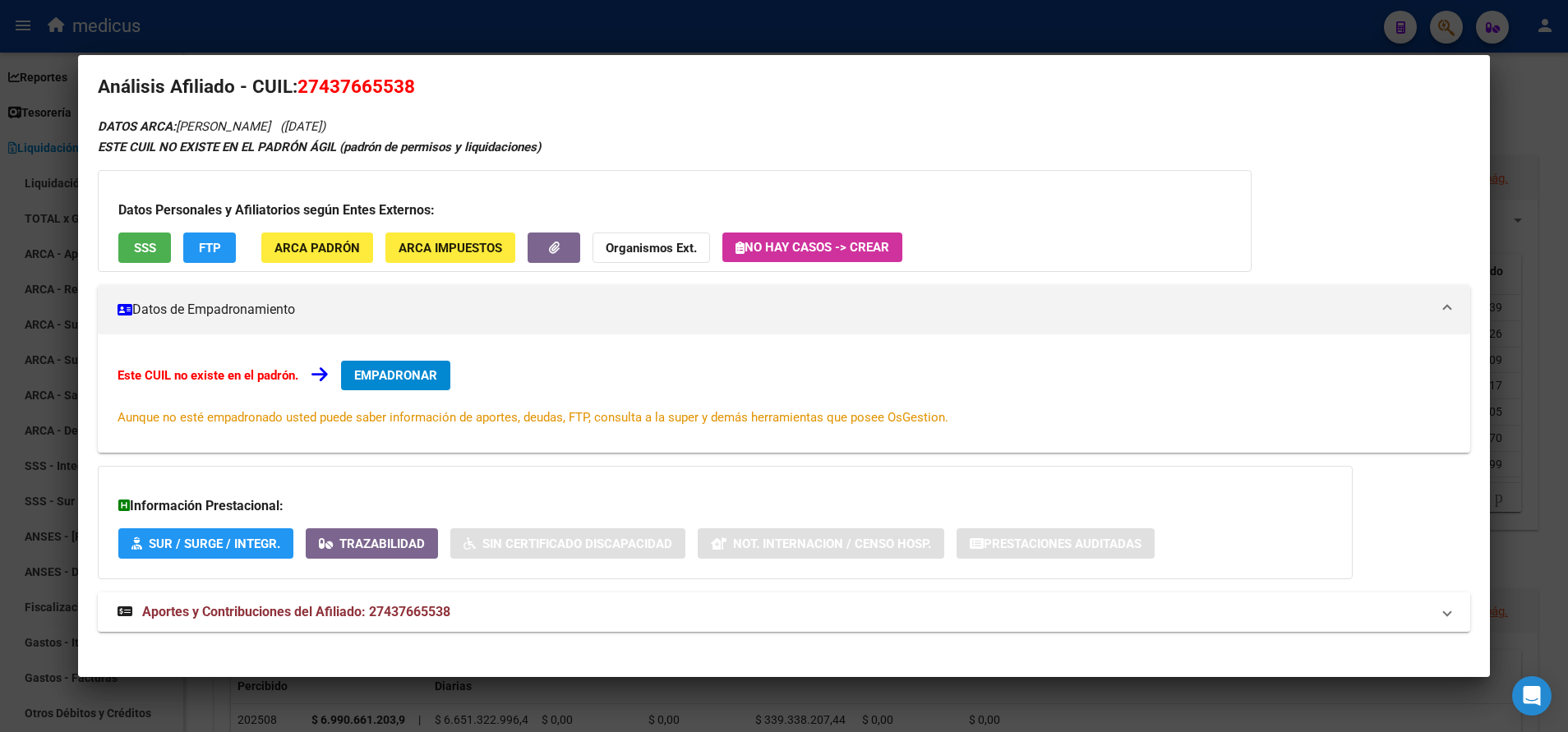
scroll to position [18, 0]
click at [362, 607] on span "Aportes y Contribuciones del Afiliado: 27437665538" at bounding box center [295, 610] width 308 height 15
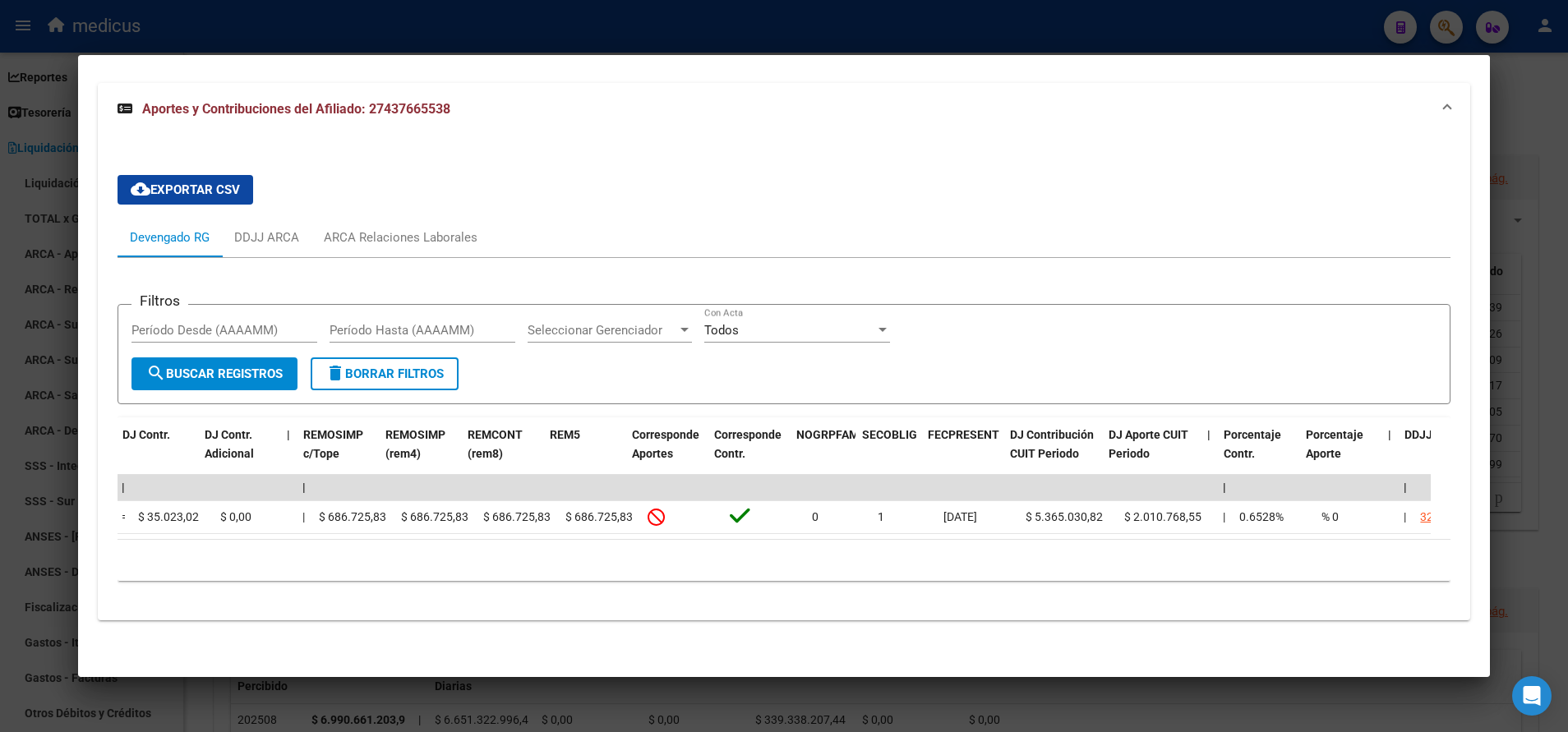
scroll to position [0, 2171]
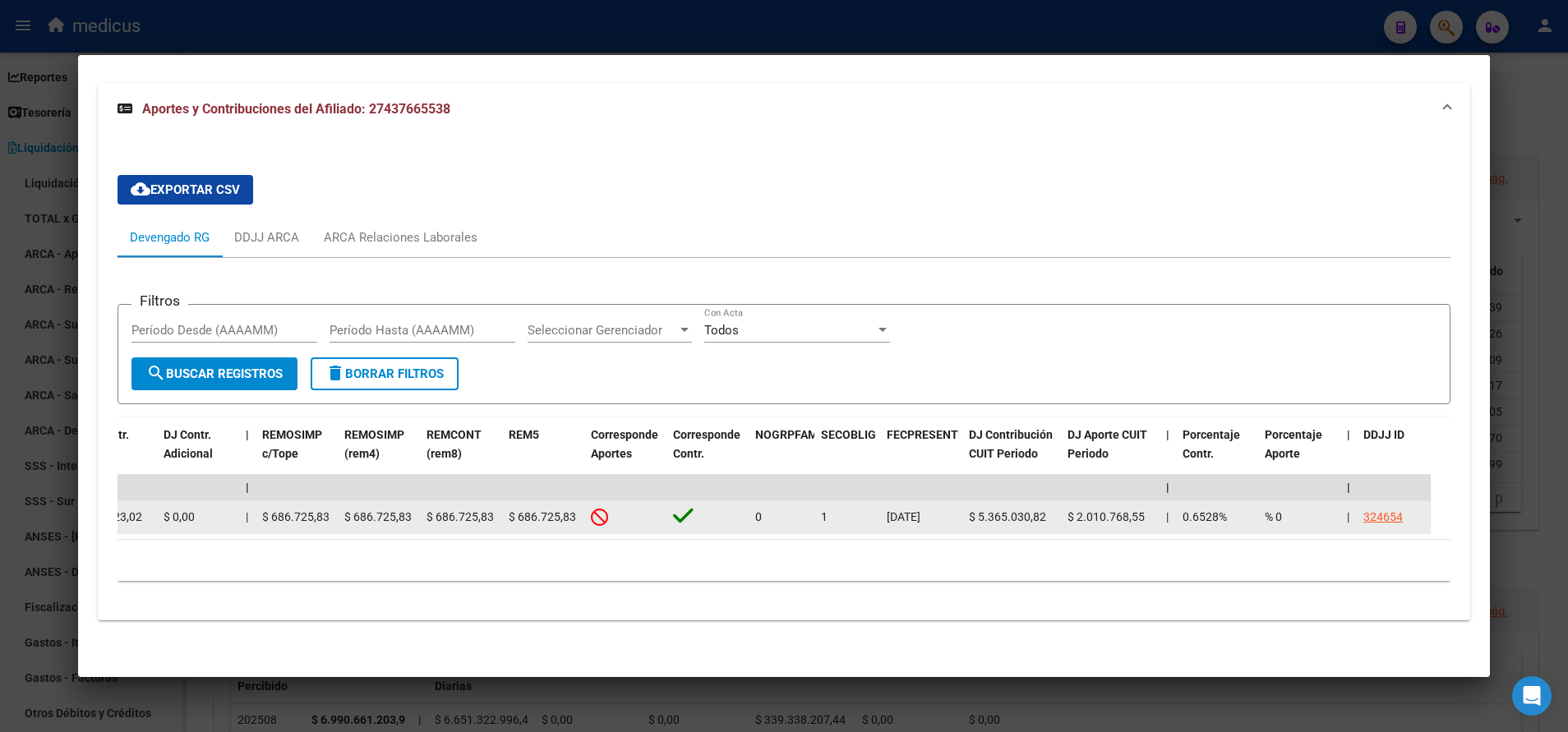
click at [1388, 508] on div "324654" at bounding box center [1383, 517] width 39 height 19
click at [1389, 508] on div "324654" at bounding box center [1383, 517] width 39 height 19
click at [1375, 508] on div "324654" at bounding box center [1383, 517] width 39 height 19
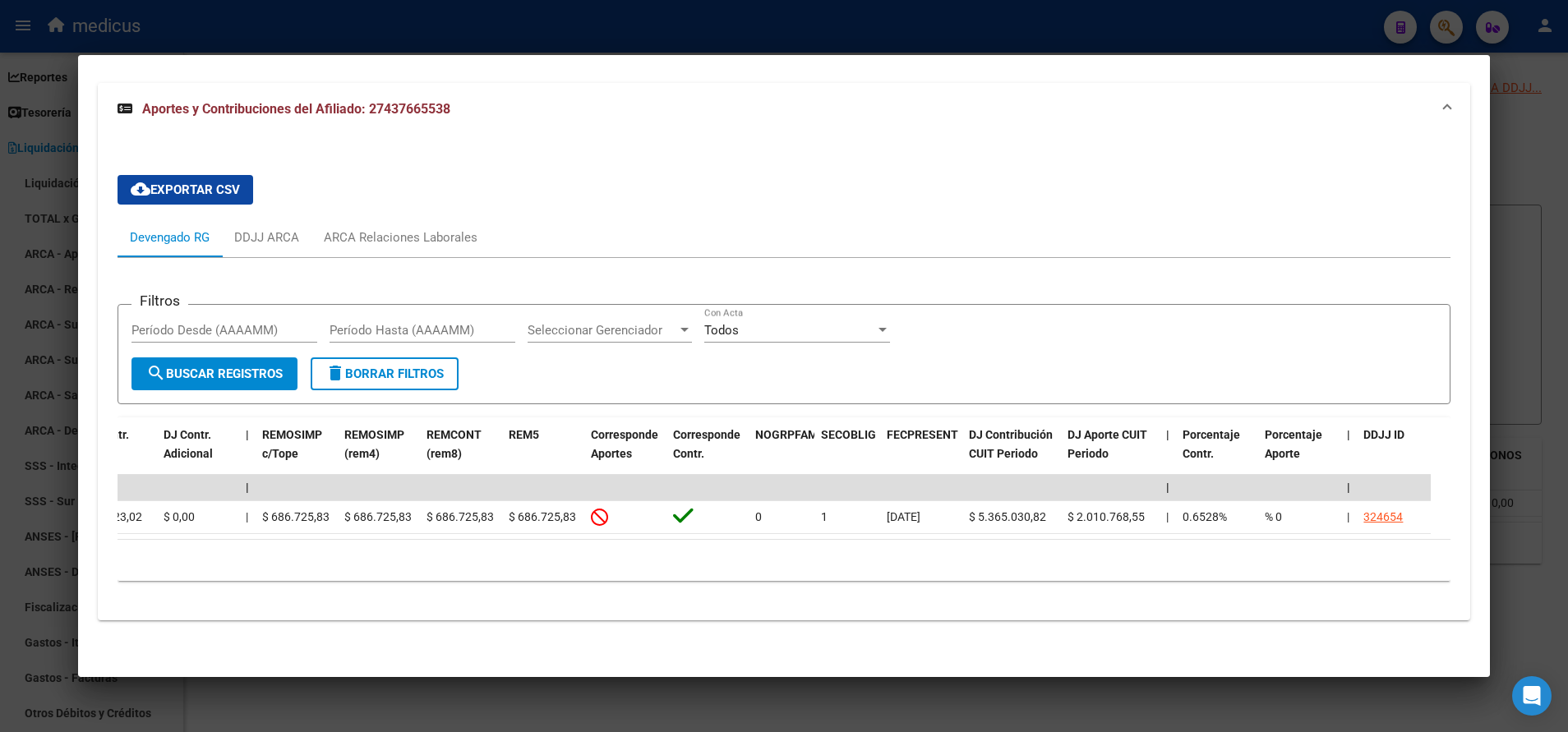
click at [1313, 99] on mat-panel-title "Aportes y Contribuciones del Afiliado: 27437665538" at bounding box center [773, 109] width 1313 height 20
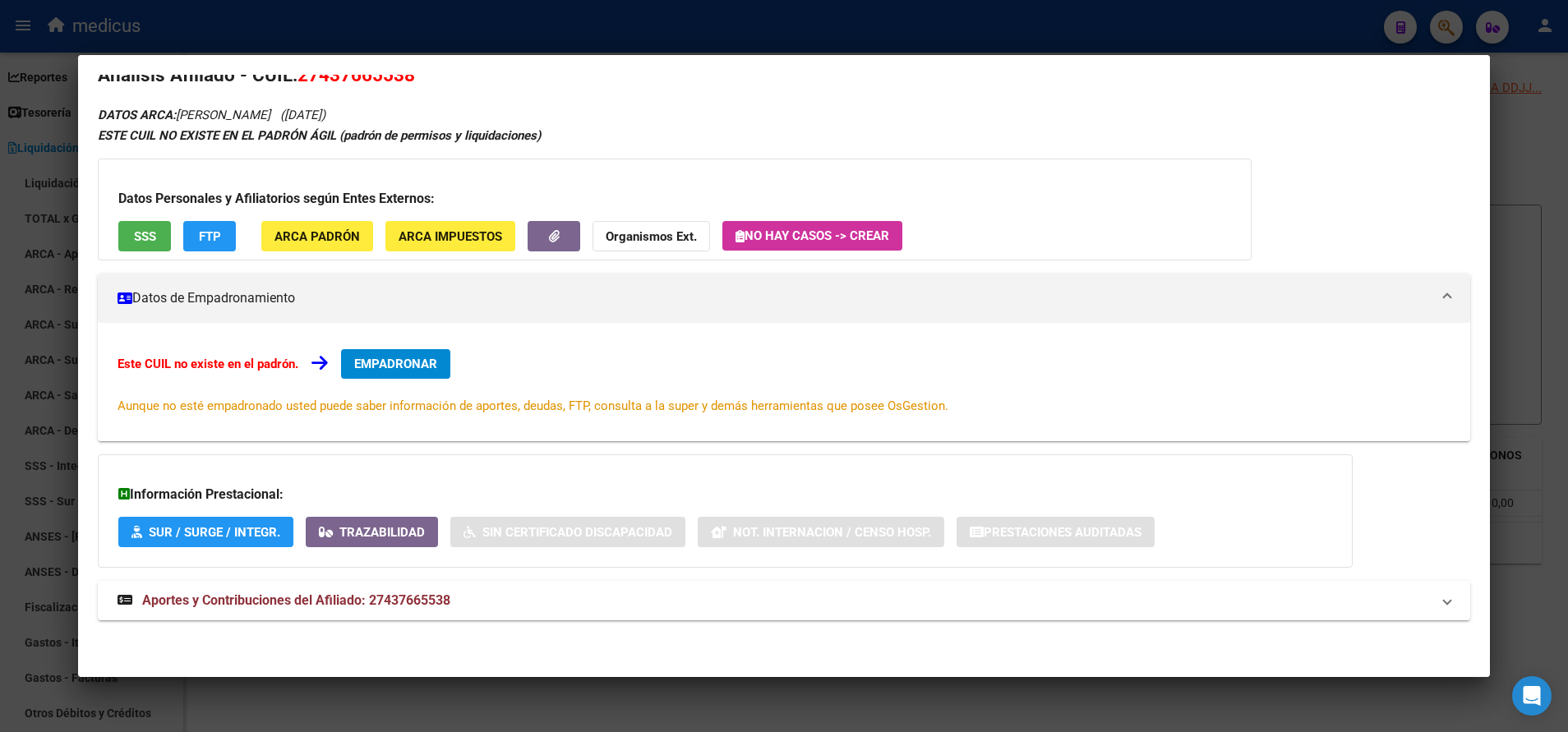
click at [1204, 39] on div at bounding box center [784, 366] width 1568 height 732
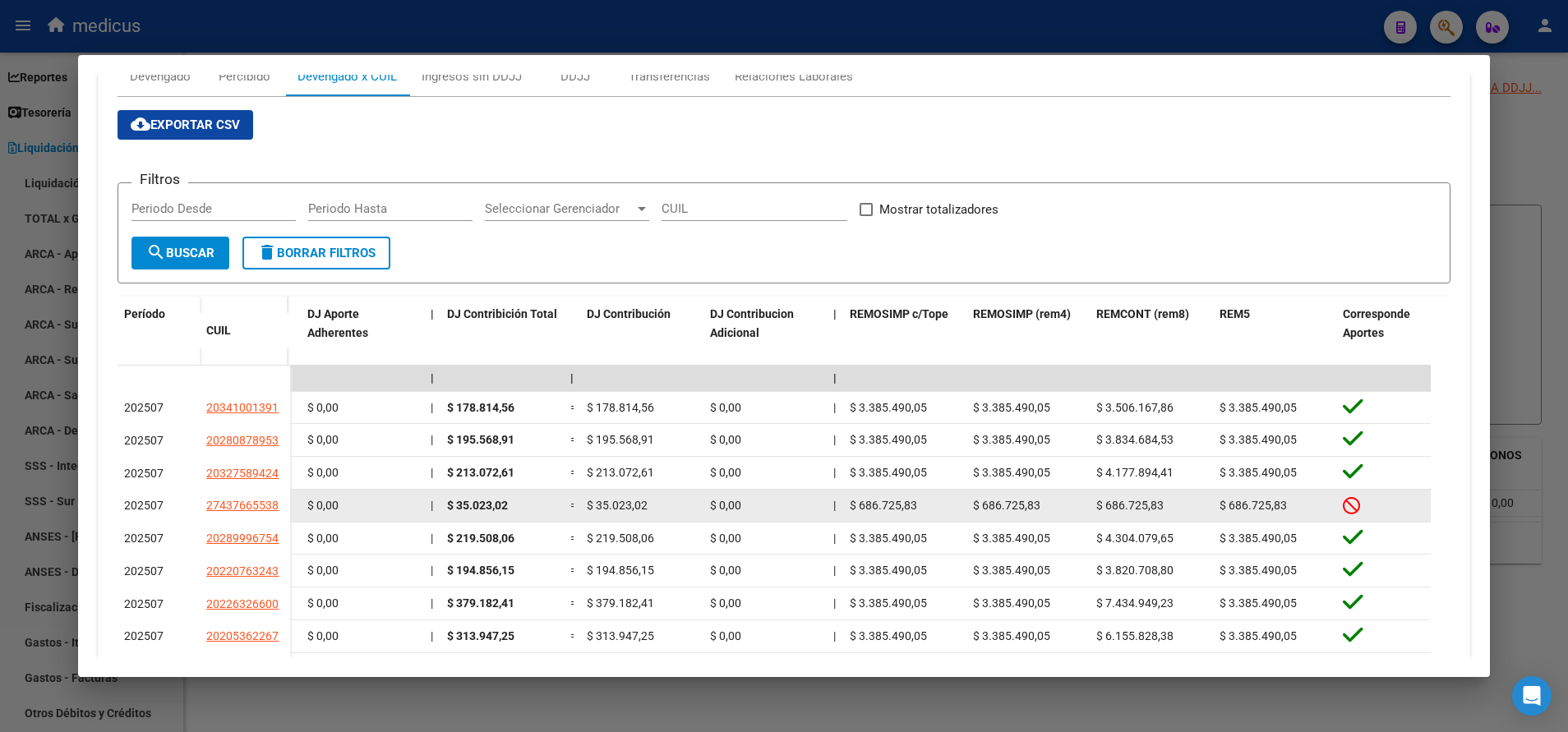
scroll to position [249, 0]
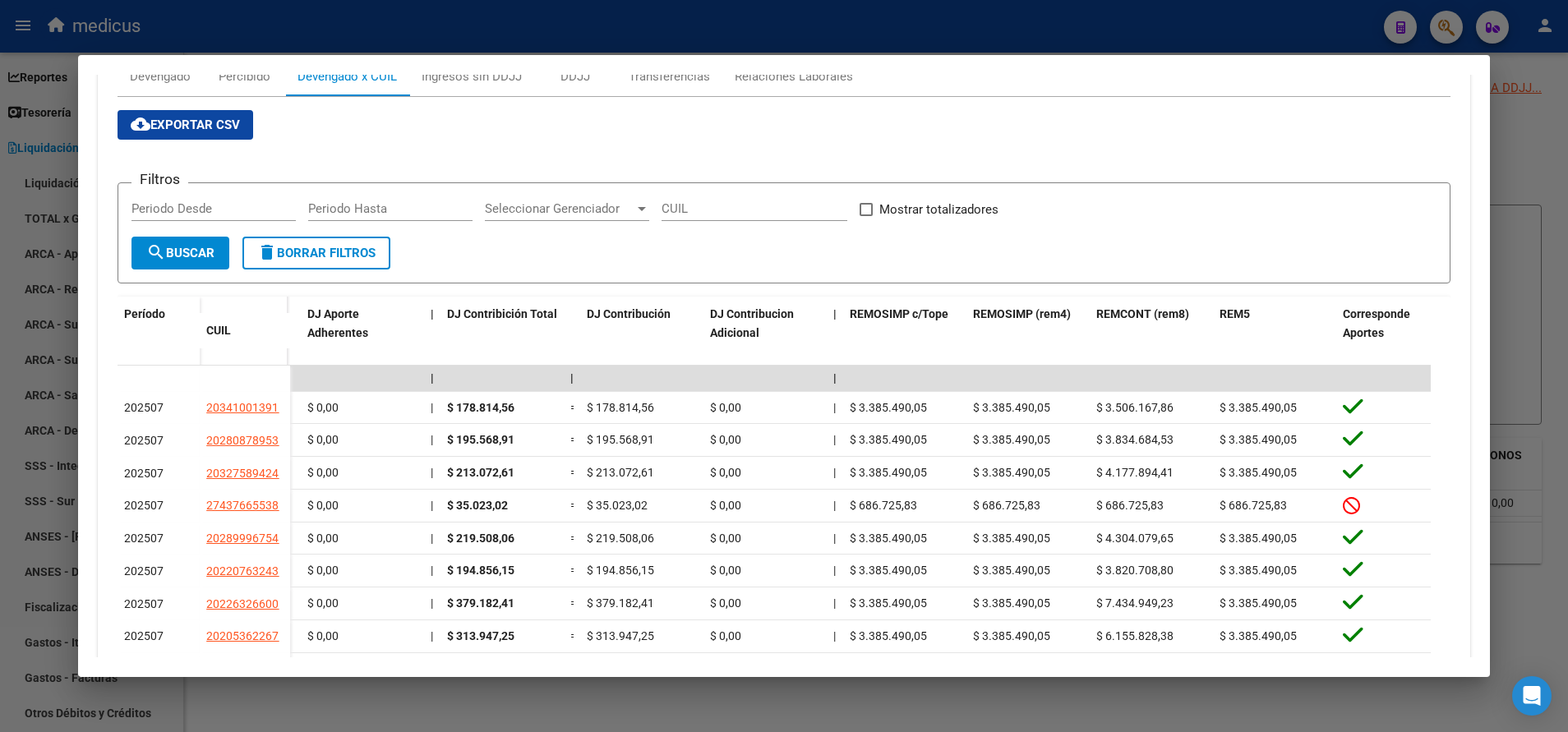
click at [702, 209] on input "CUIL" at bounding box center [754, 209] width 185 height 15
paste input "20-32653666-1"
type input "20-32653666-1"
click at [173, 250] on span "search Buscar" at bounding box center [180, 252] width 68 height 15
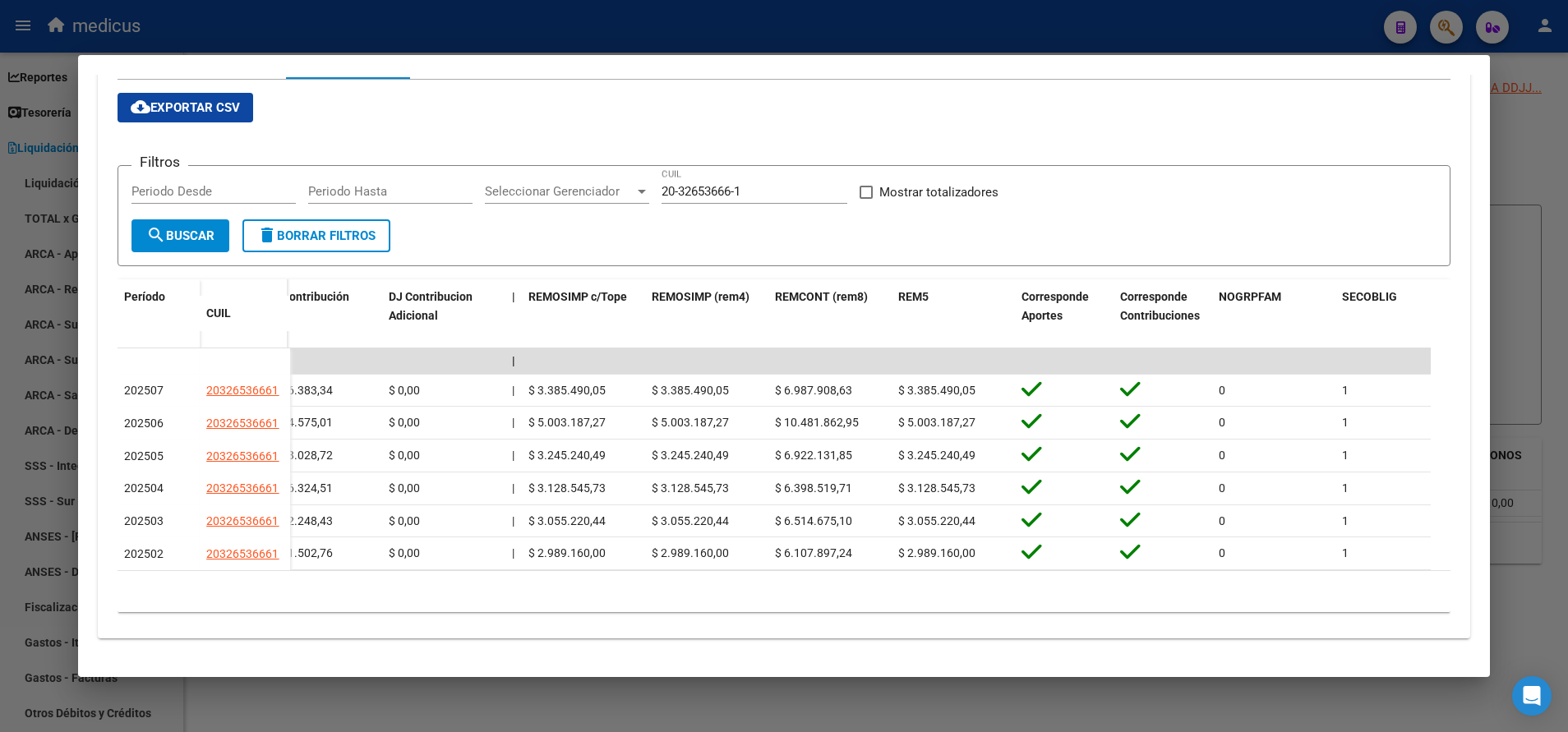
scroll to position [0, 3210]
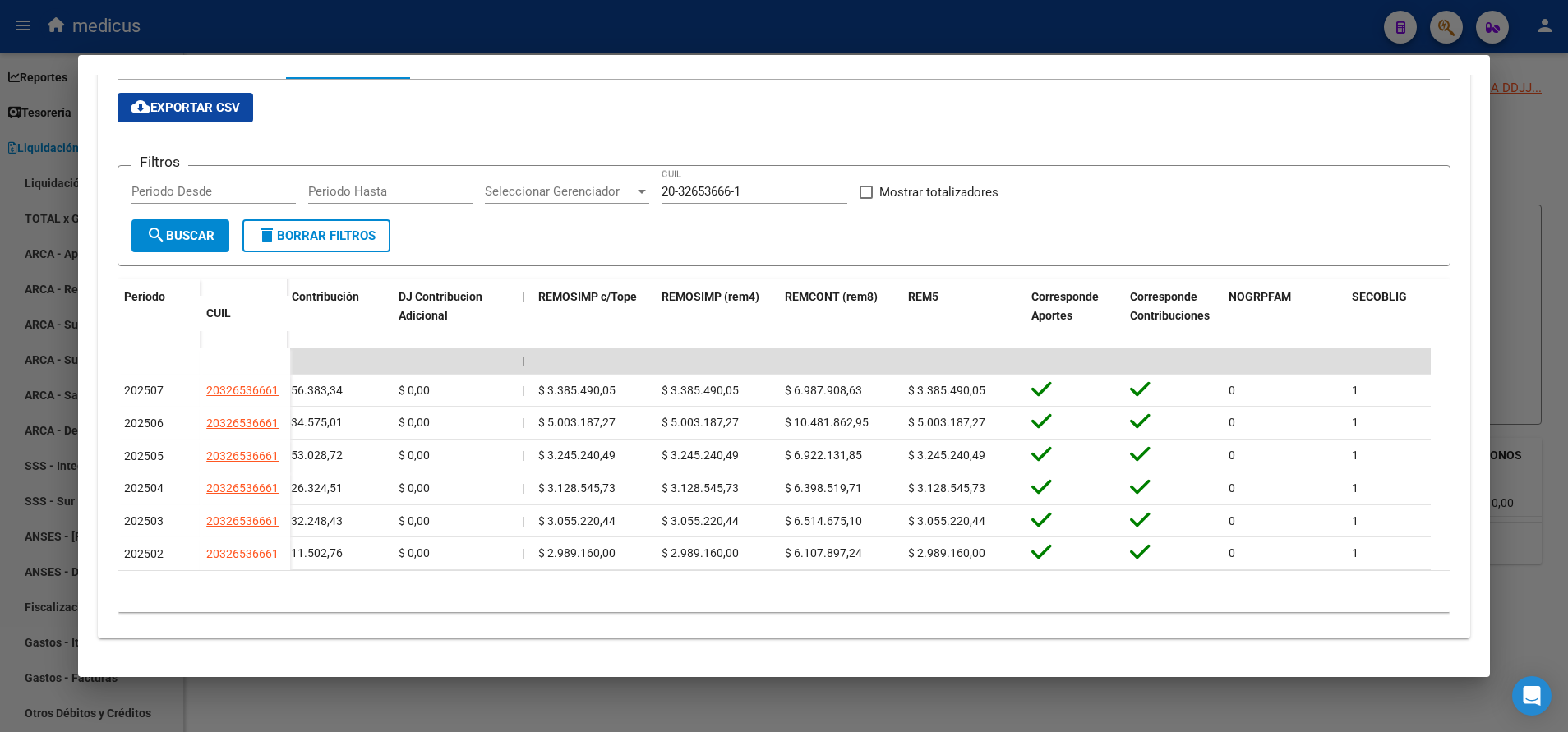
drag, startPoint x: 1103, startPoint y: 567, endPoint x: 1113, endPoint y: 591, distance: 26.0
click at [1113, 570] on datatable-body "| | | | | | | | | | | | | 202507 20326536661 Z99 - Sin Identificar - [PERSON_NA…" at bounding box center [774, 460] width 1314 height 222
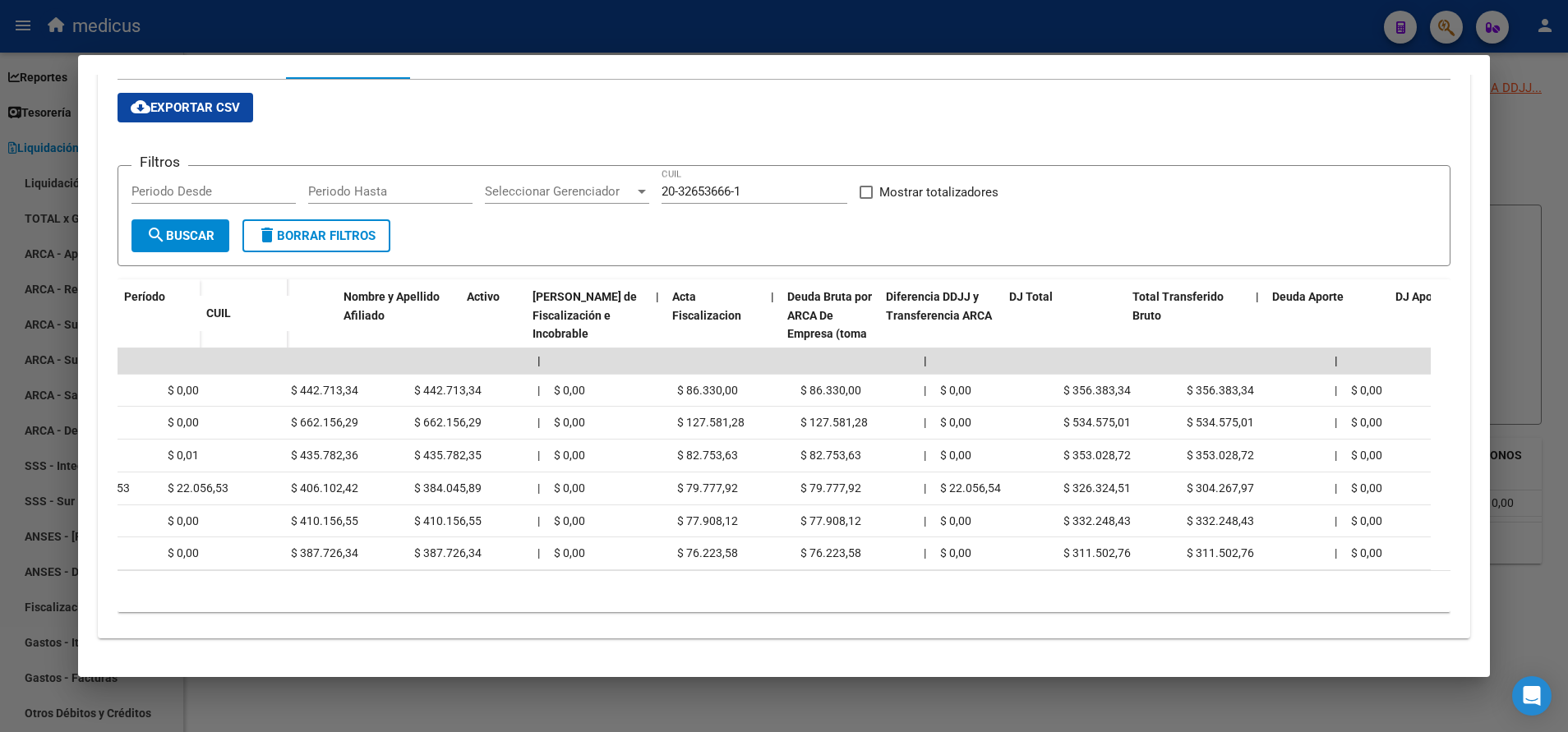
scroll to position [0, 0]
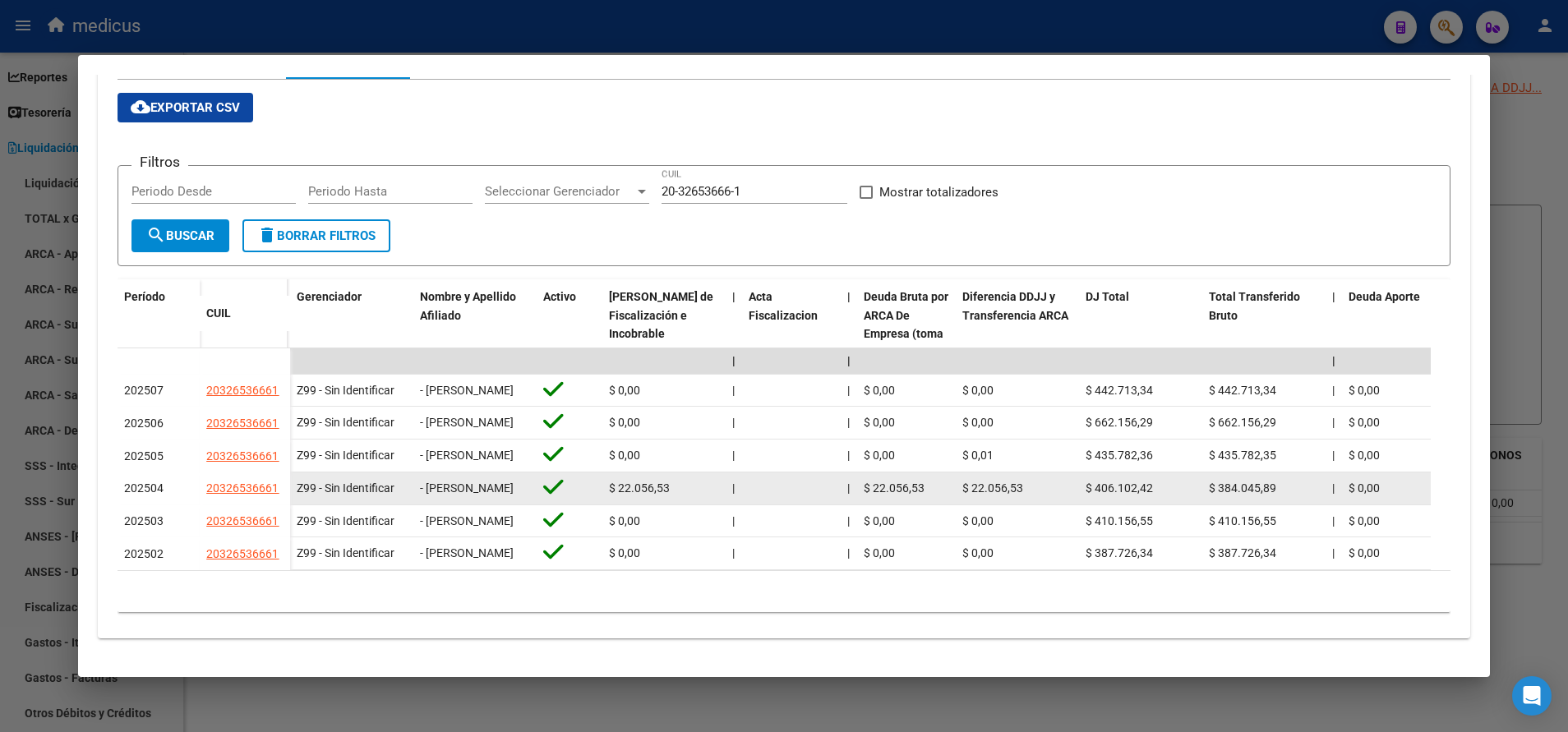
click at [959, 472] on datatable-body-cell "$ 22.056,53" at bounding box center [1017, 488] width 124 height 32
drag, startPoint x: 959, startPoint y: 470, endPoint x: 885, endPoint y: 474, distance: 74.1
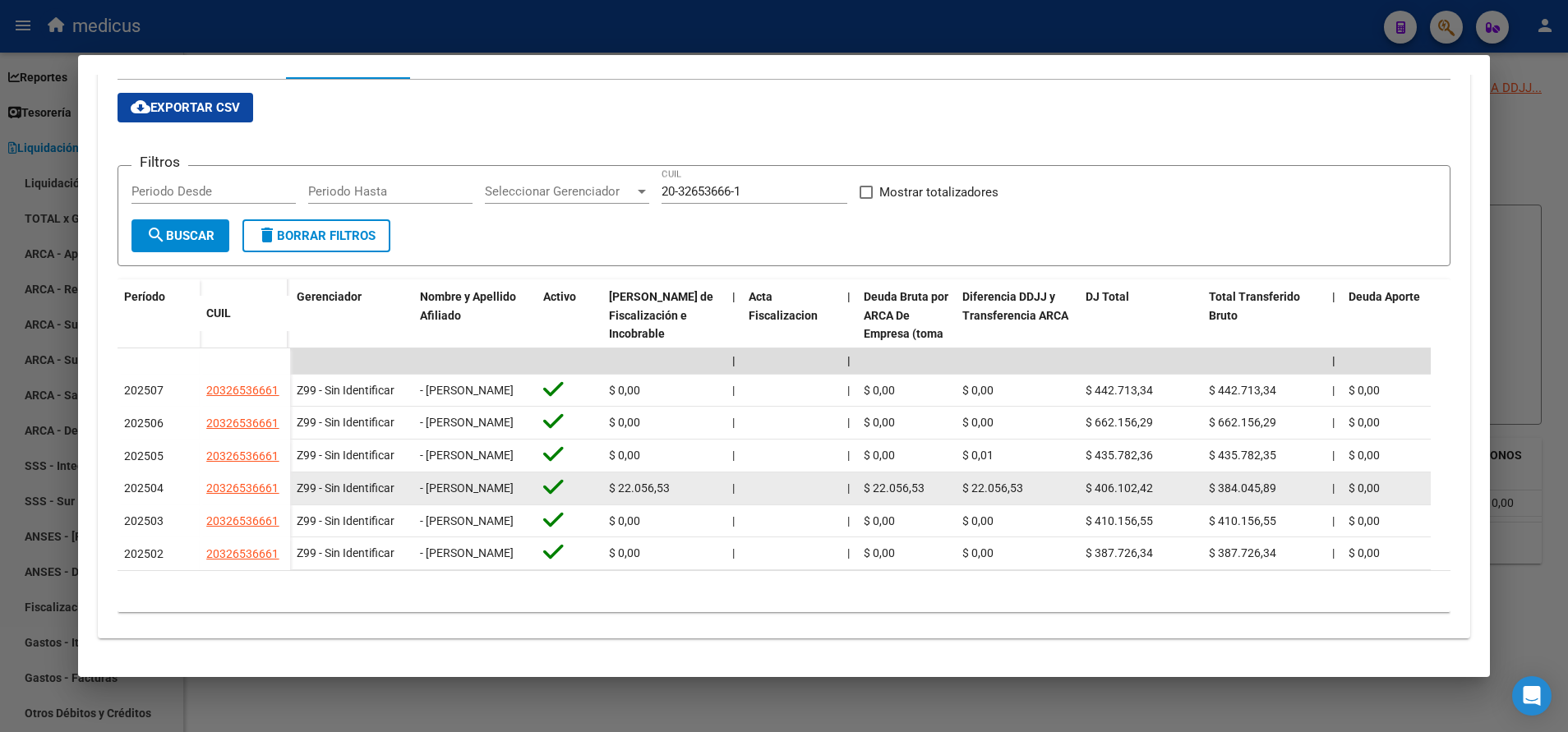
click at [885, 481] on span "$ 22.056,53" at bounding box center [894, 488] width 61 height 13
click at [1232, 481] on span "$ 384.045,89" at bounding box center [1243, 488] width 67 height 13
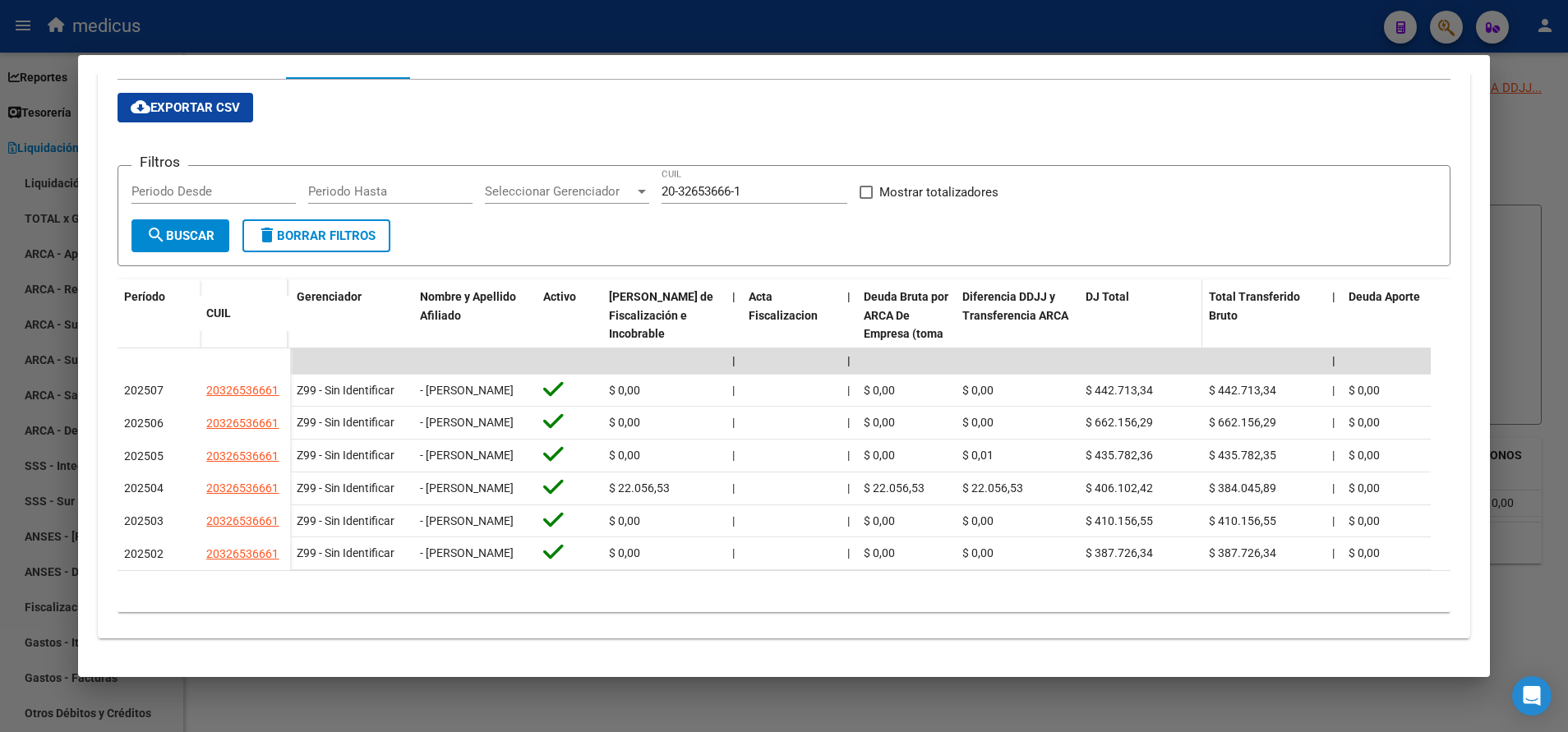
scroll to position [302, 0]
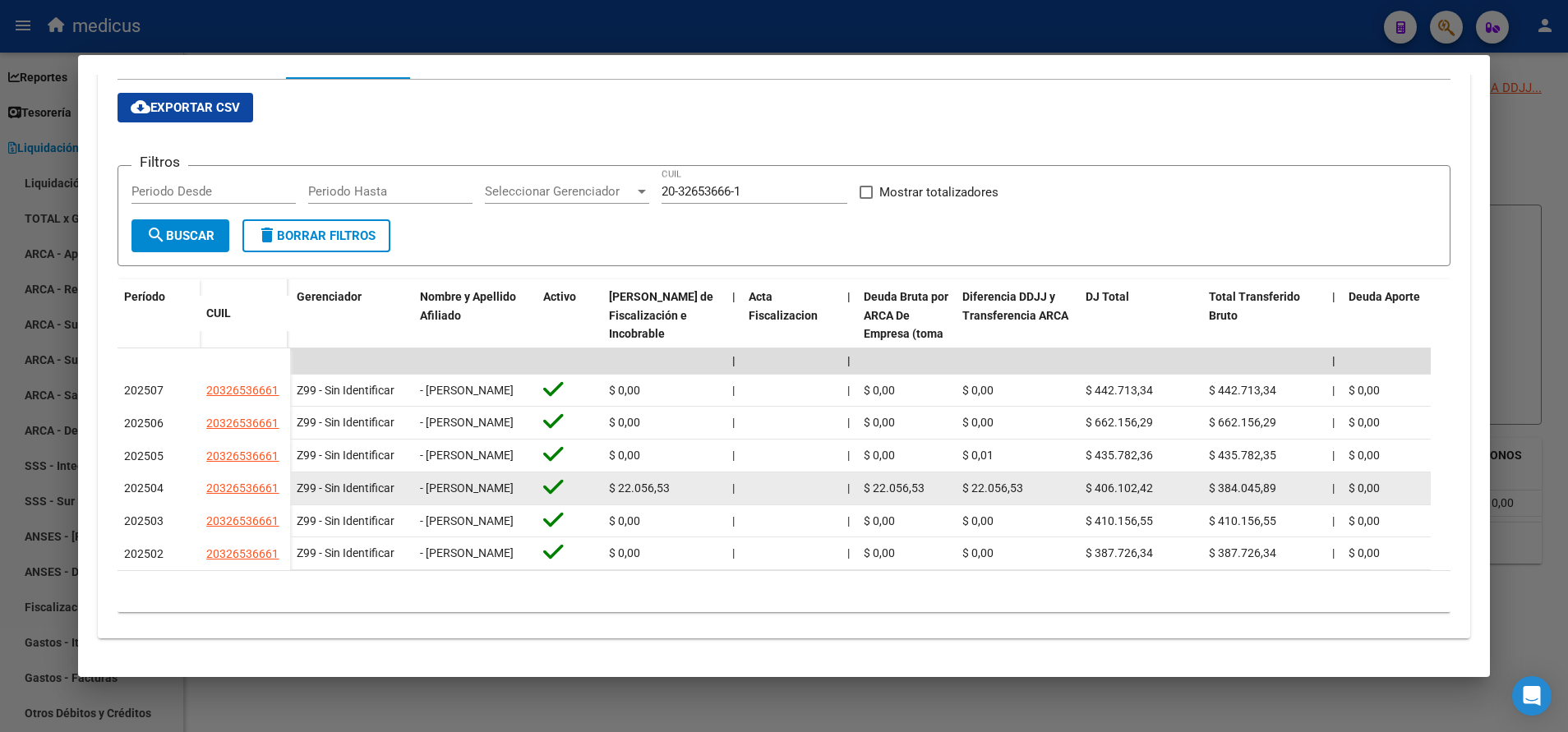
click at [1217, 481] on span "$ 384.045,89" at bounding box center [1243, 488] width 67 height 13
click at [1216, 481] on span "$ 384.045,89" at bounding box center [1243, 488] width 67 height 13
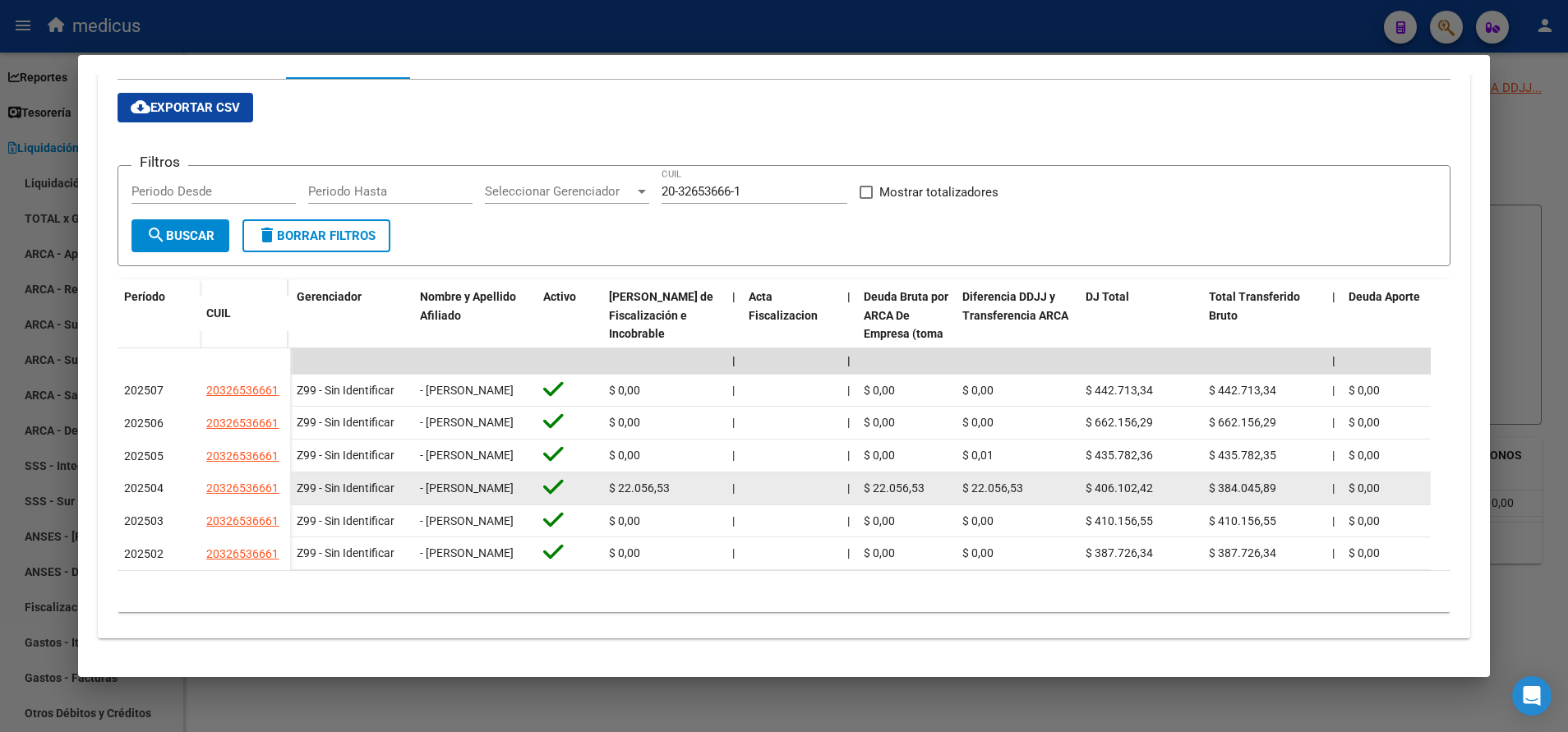
click at [1216, 481] on span "$ 384.045,89" at bounding box center [1243, 488] width 67 height 13
click at [1255, 481] on span "$ 384.045,89" at bounding box center [1243, 488] width 67 height 13
click at [1252, 479] on div "$ 384.045,89" at bounding box center [1264, 488] width 110 height 19
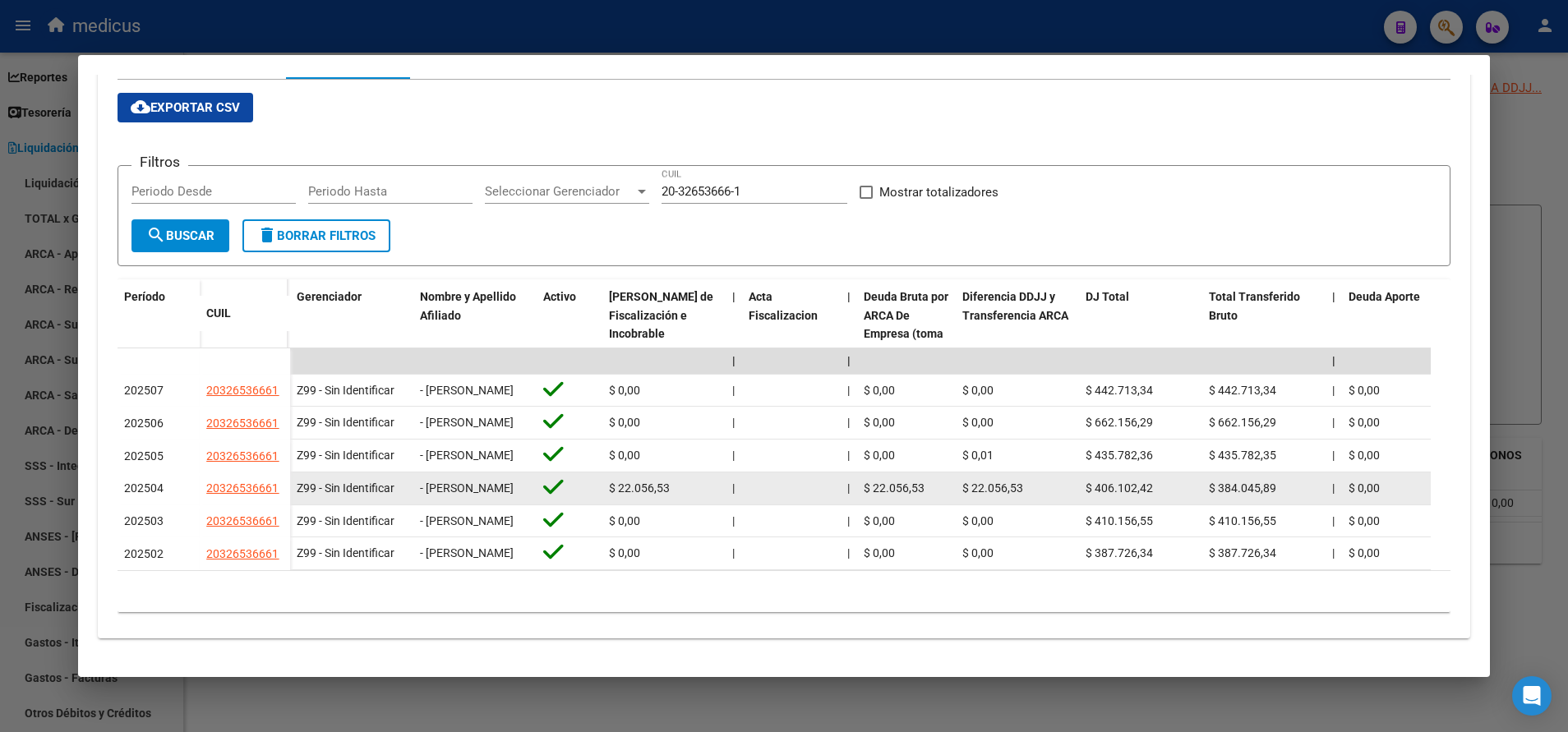
click at [1252, 479] on div "$ 384.045,89" at bounding box center [1264, 488] width 110 height 19
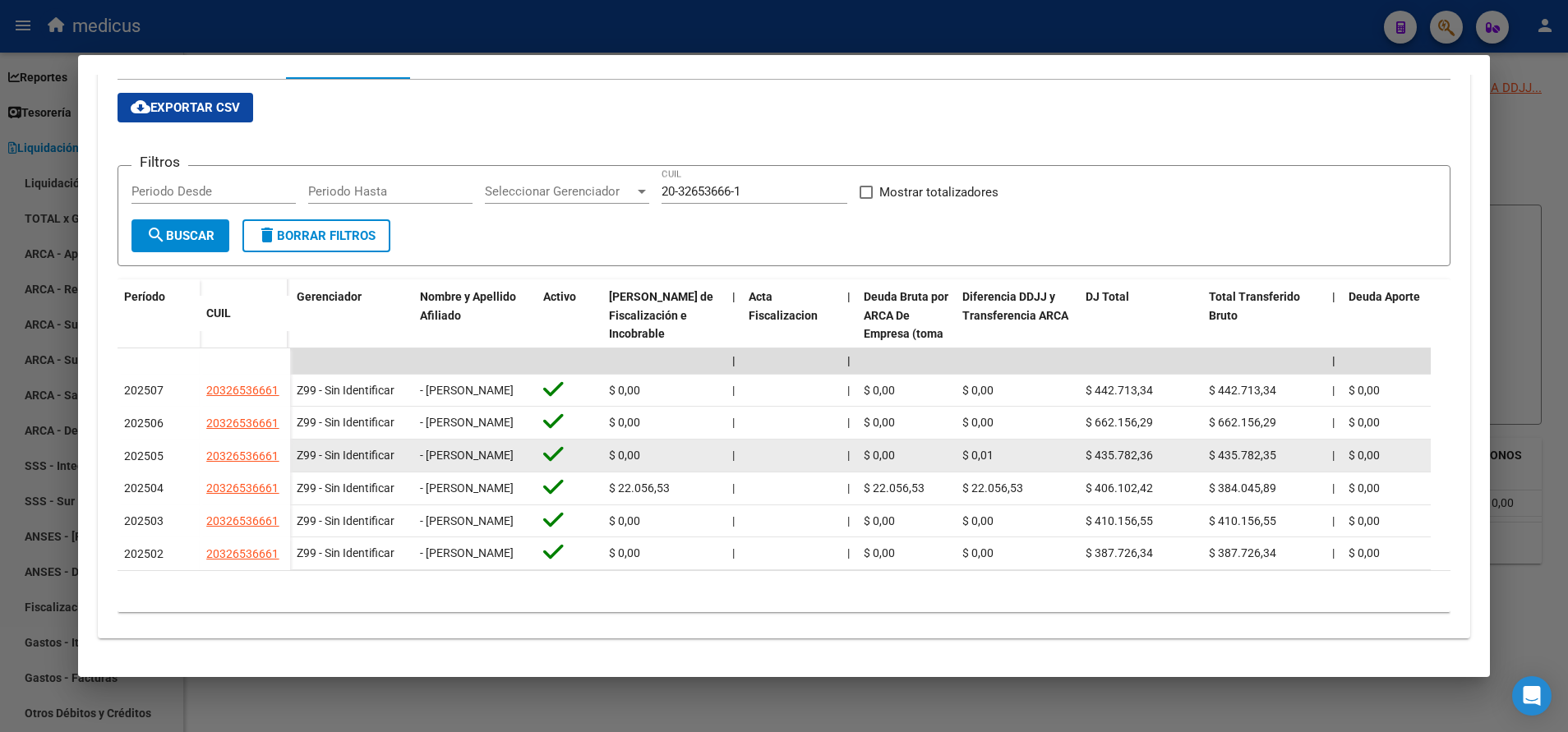
scroll to position [334, 0]
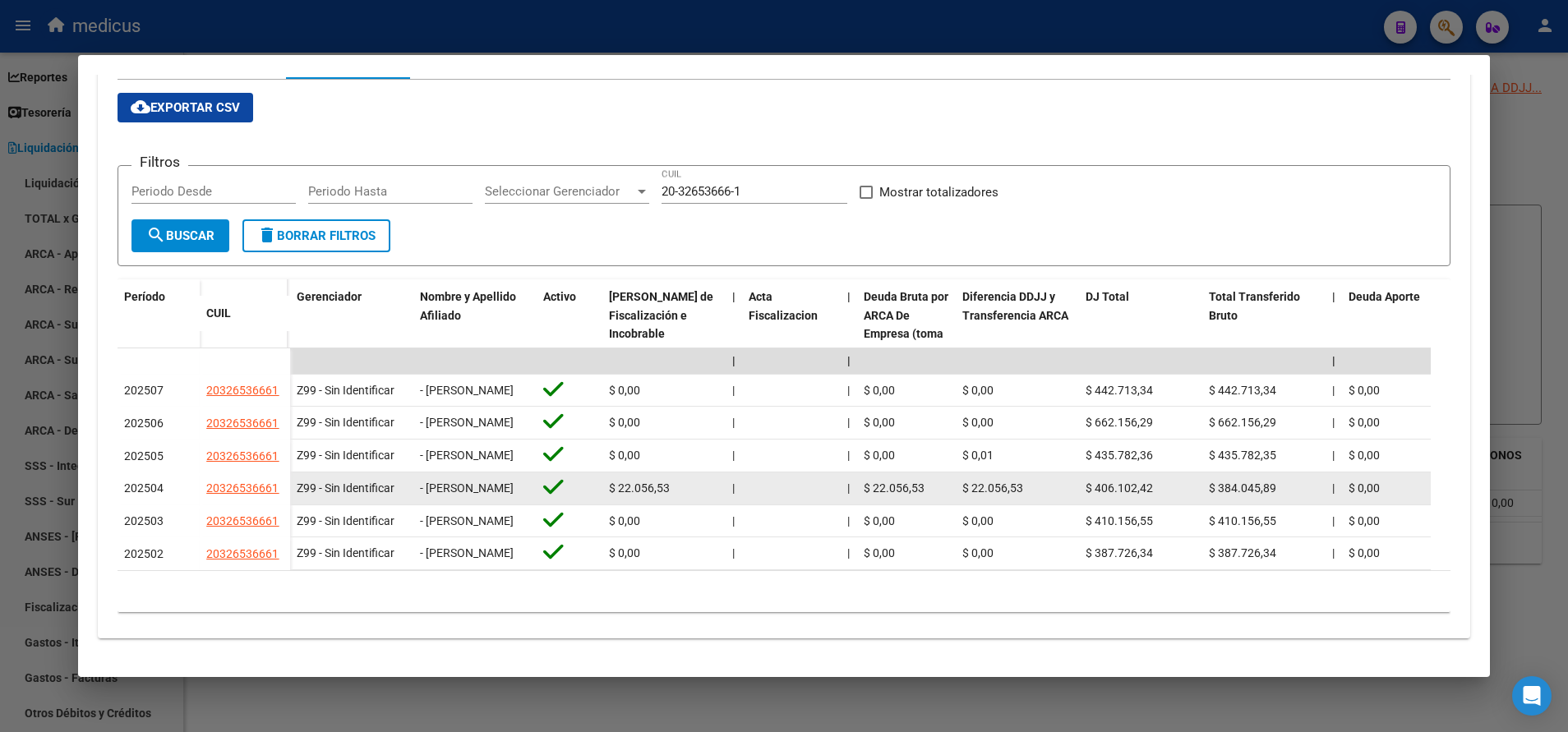
click at [1051, 479] on div "$ 22.056,53" at bounding box center [1017, 488] width 110 height 19
click at [1247, 481] on span "$ 384.045,89" at bounding box center [1243, 488] width 67 height 13
click at [1245, 481] on span "$ 384.045,89" at bounding box center [1243, 488] width 67 height 13
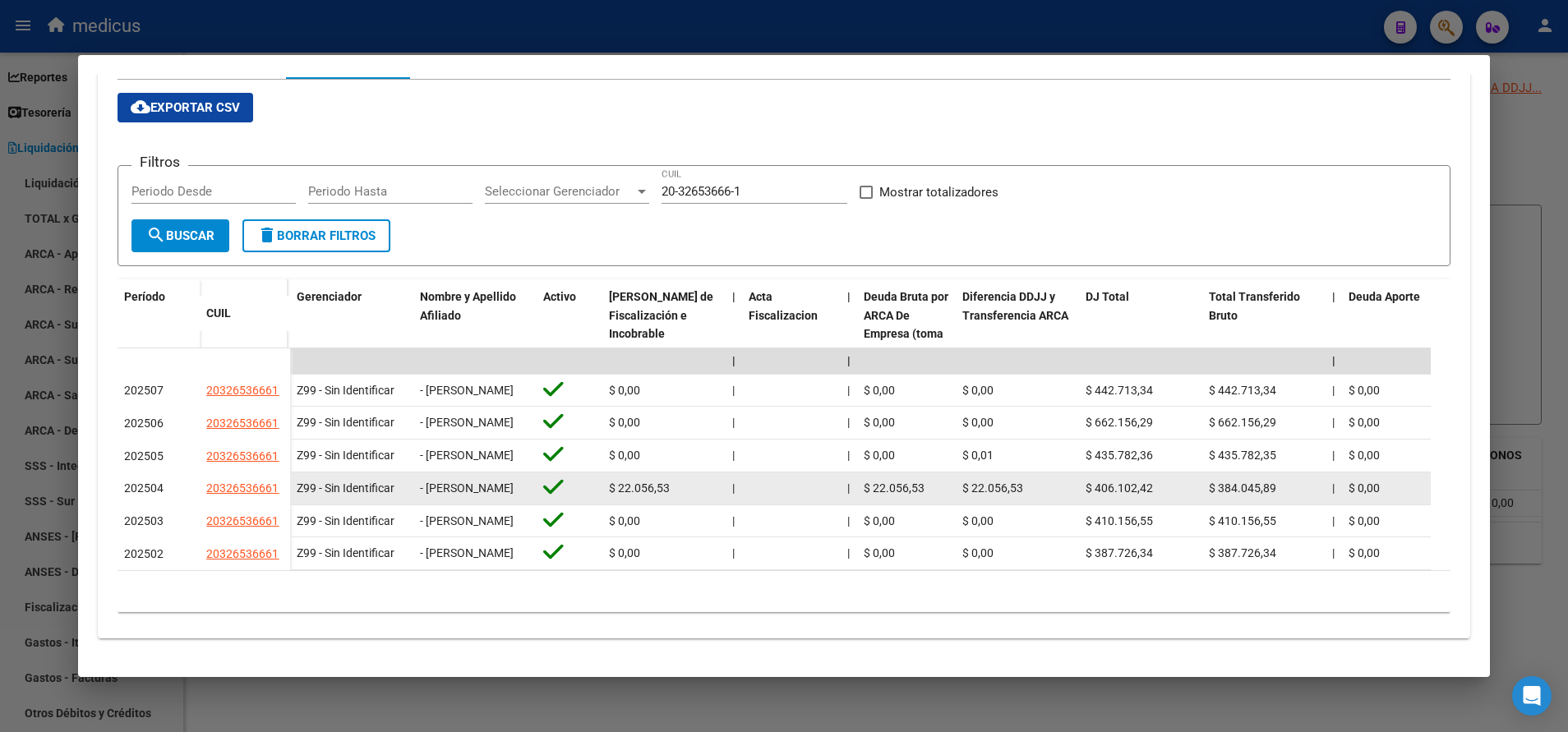
click at [1242, 472] on datatable-body-cell "$ 384.045,89" at bounding box center [1264, 488] width 124 height 32
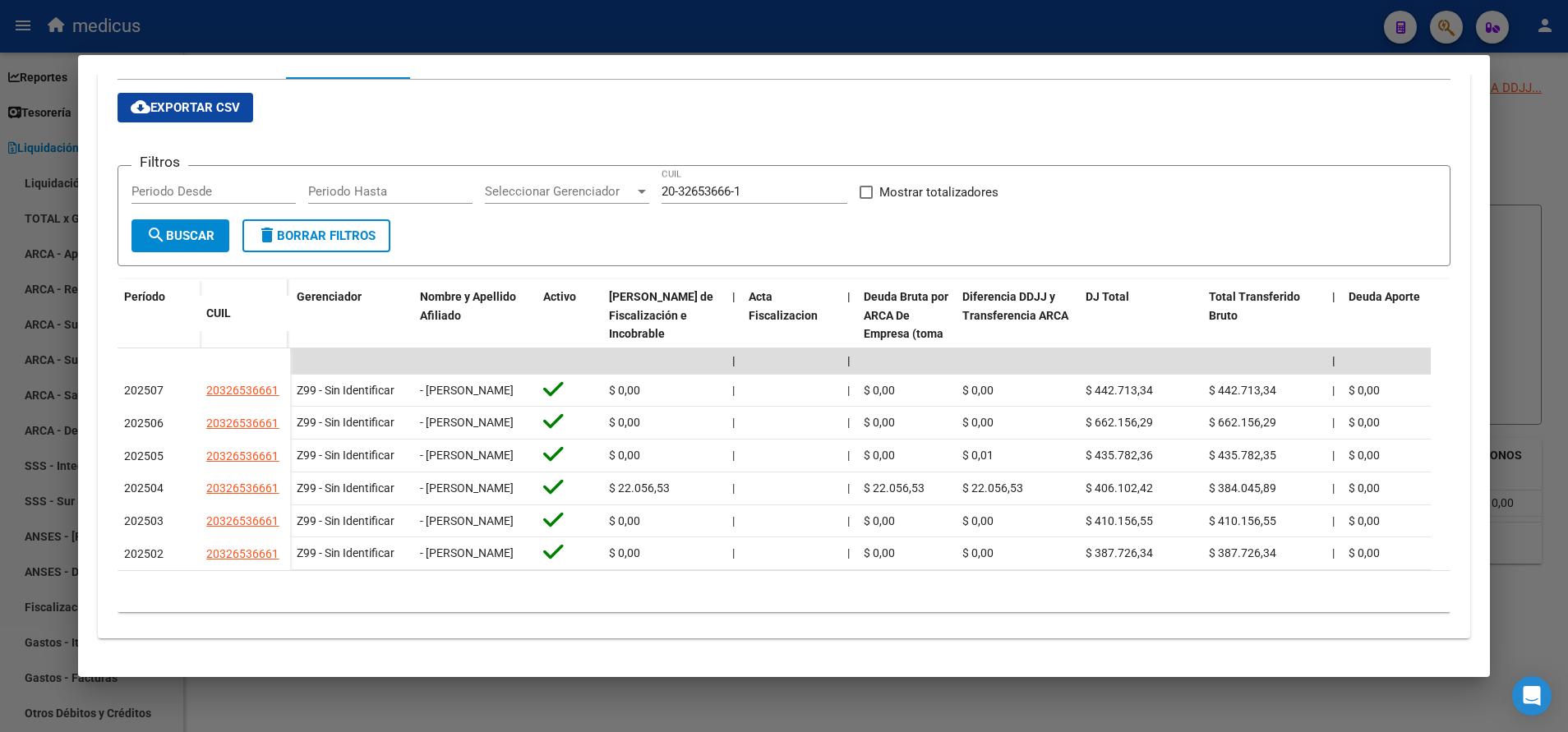
click at [1225, 36] on div at bounding box center [784, 366] width 1568 height 732
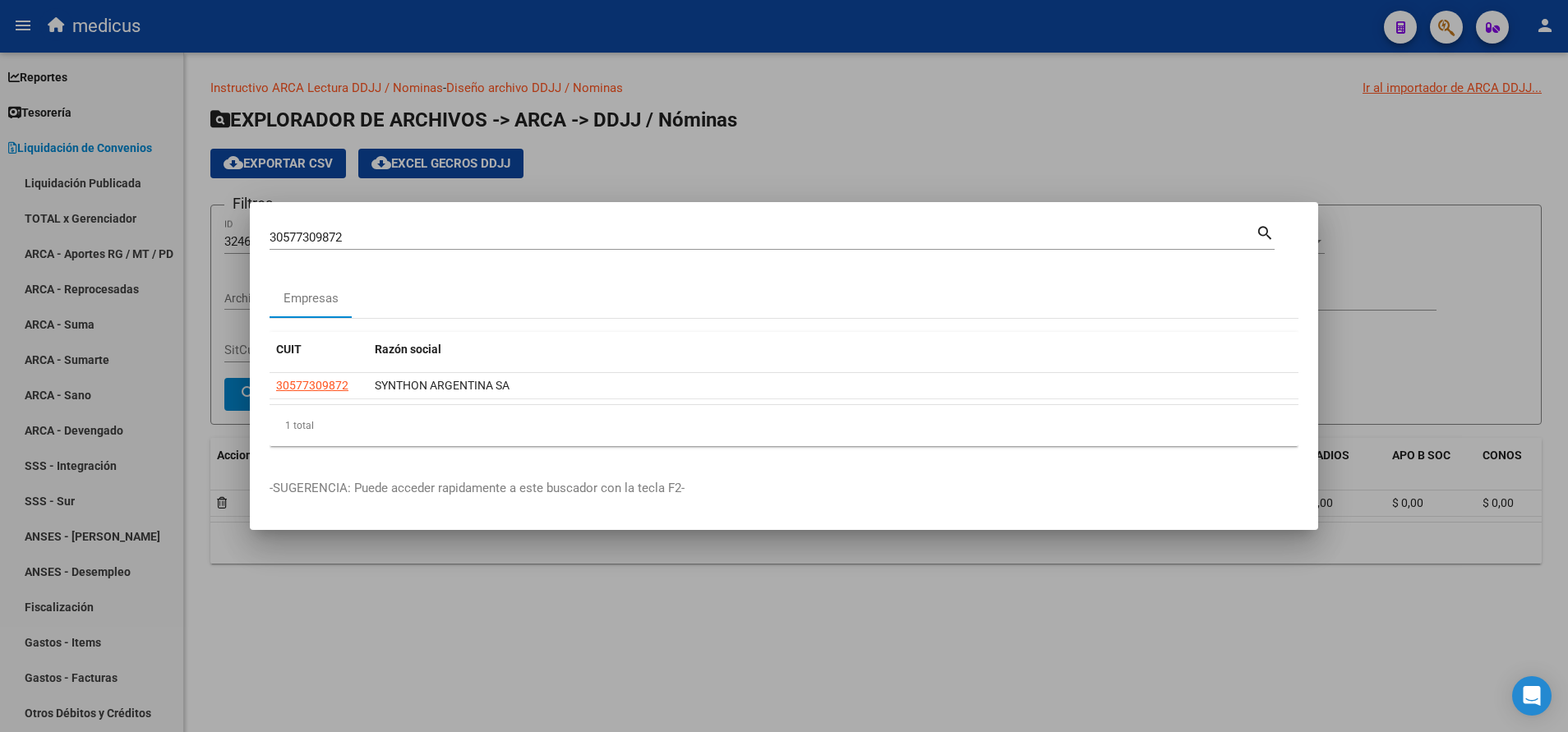
drag, startPoint x: 292, startPoint y: 220, endPoint x: 372, endPoint y: 237, distance: 81.8
click at [177, 215] on div "30577309872 Buscar (apellido, dni, cuil, [PERSON_NAME], cuit, obra social) sear…" at bounding box center [784, 366] width 1568 height 732
click at [335, 243] on input "30577309872" at bounding box center [763, 237] width 987 height 15
paste input "27247688337"
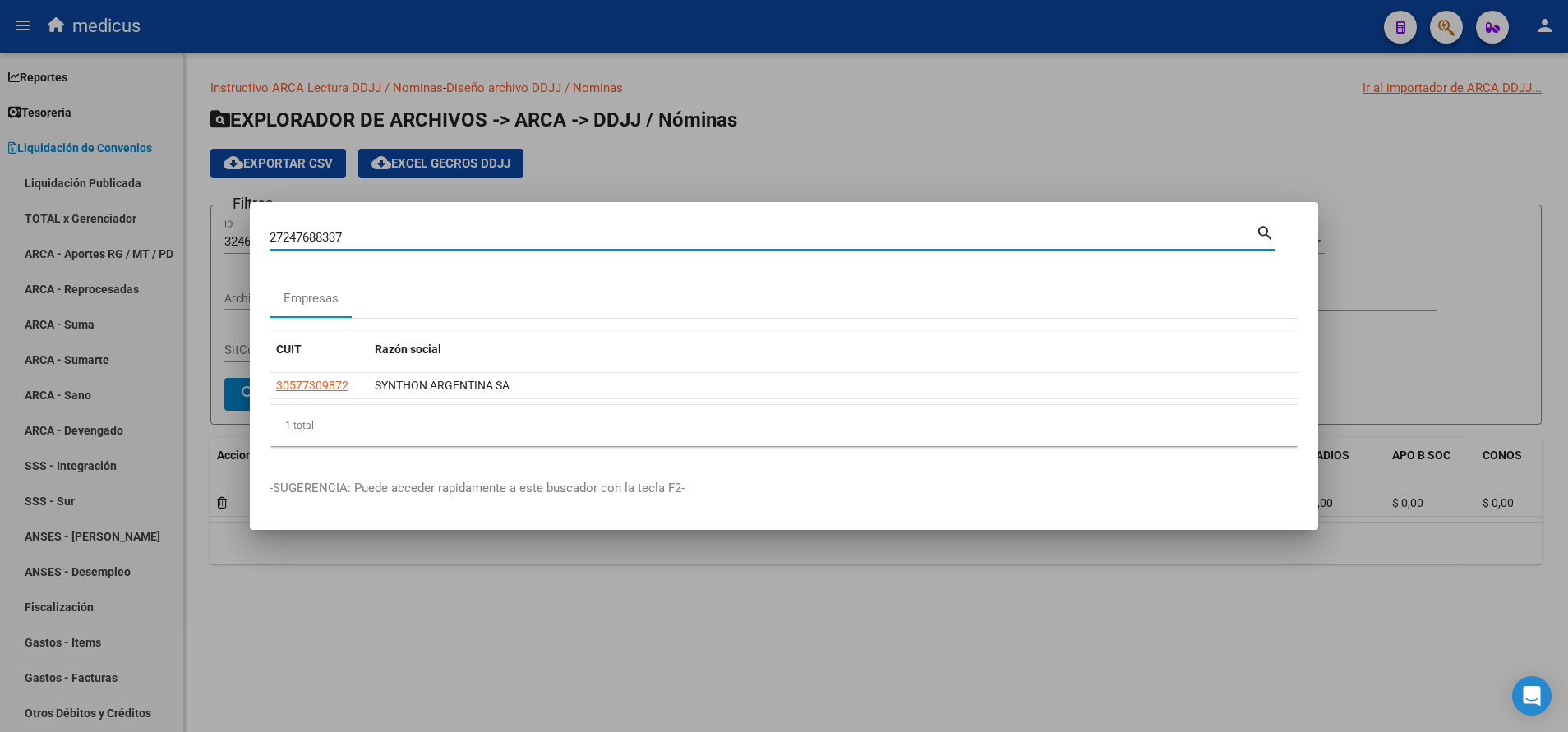
type input "27247688337"
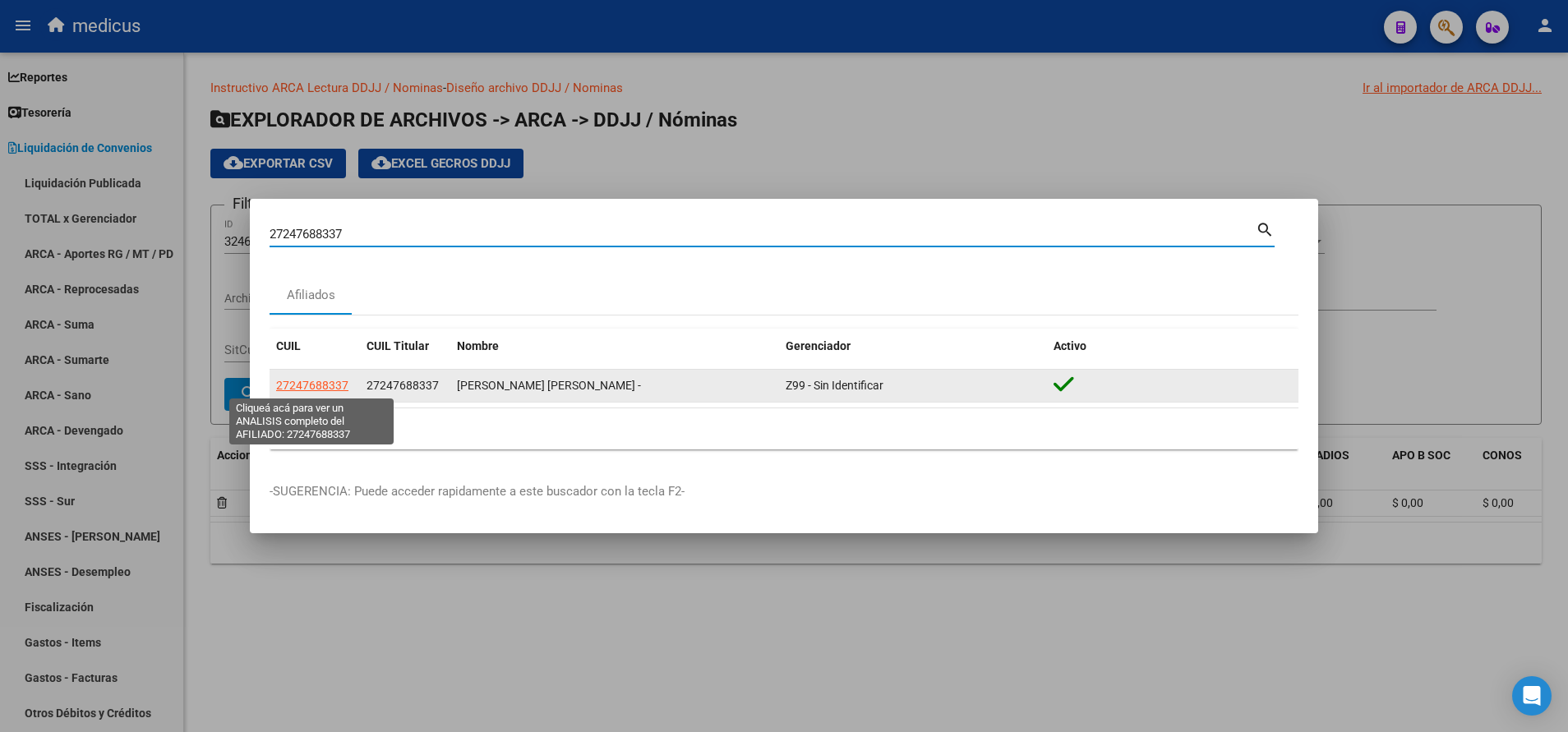
click at [332, 382] on span "27247688337" at bounding box center [313, 385] width 73 height 13
type textarea "27247688337"
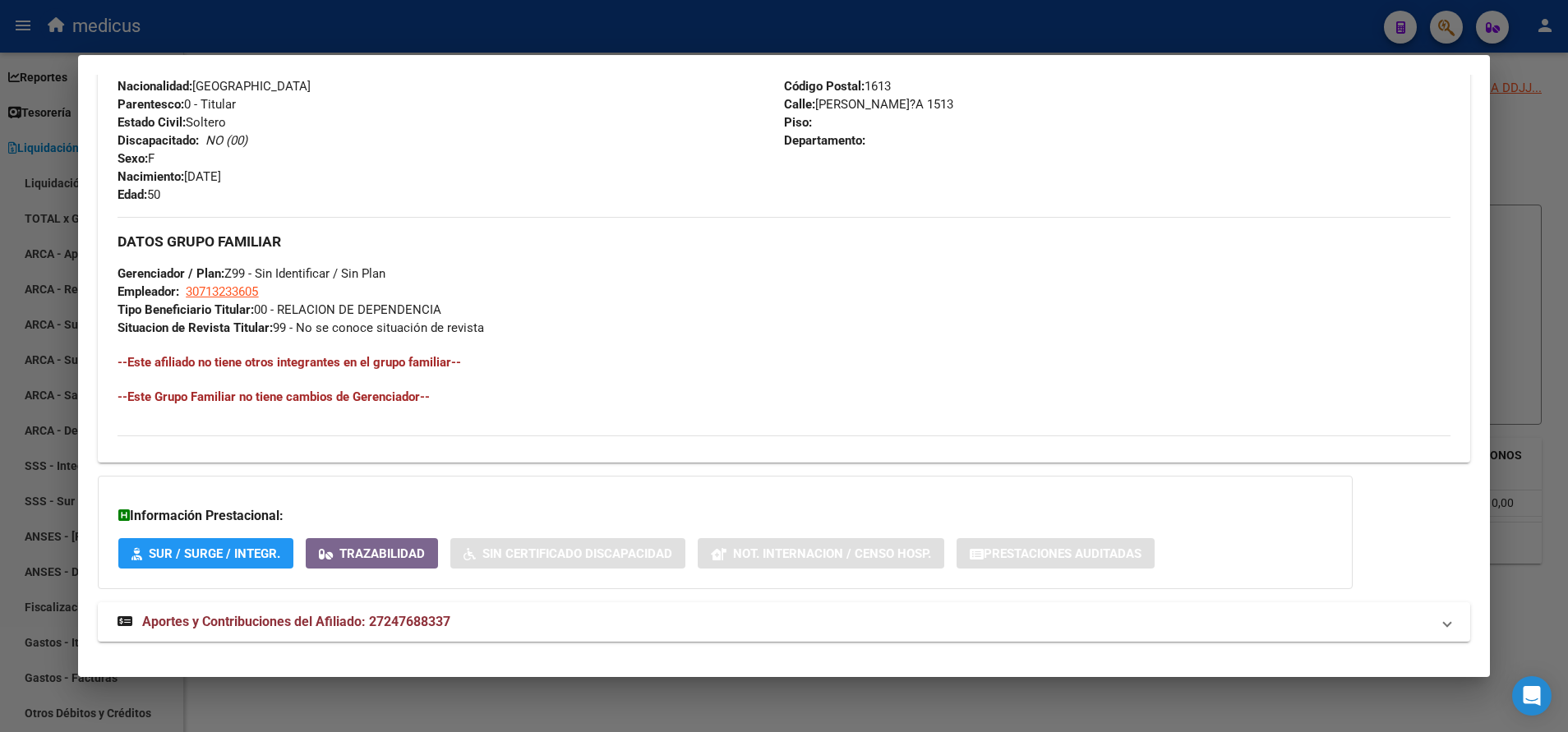
scroll to position [666, 0]
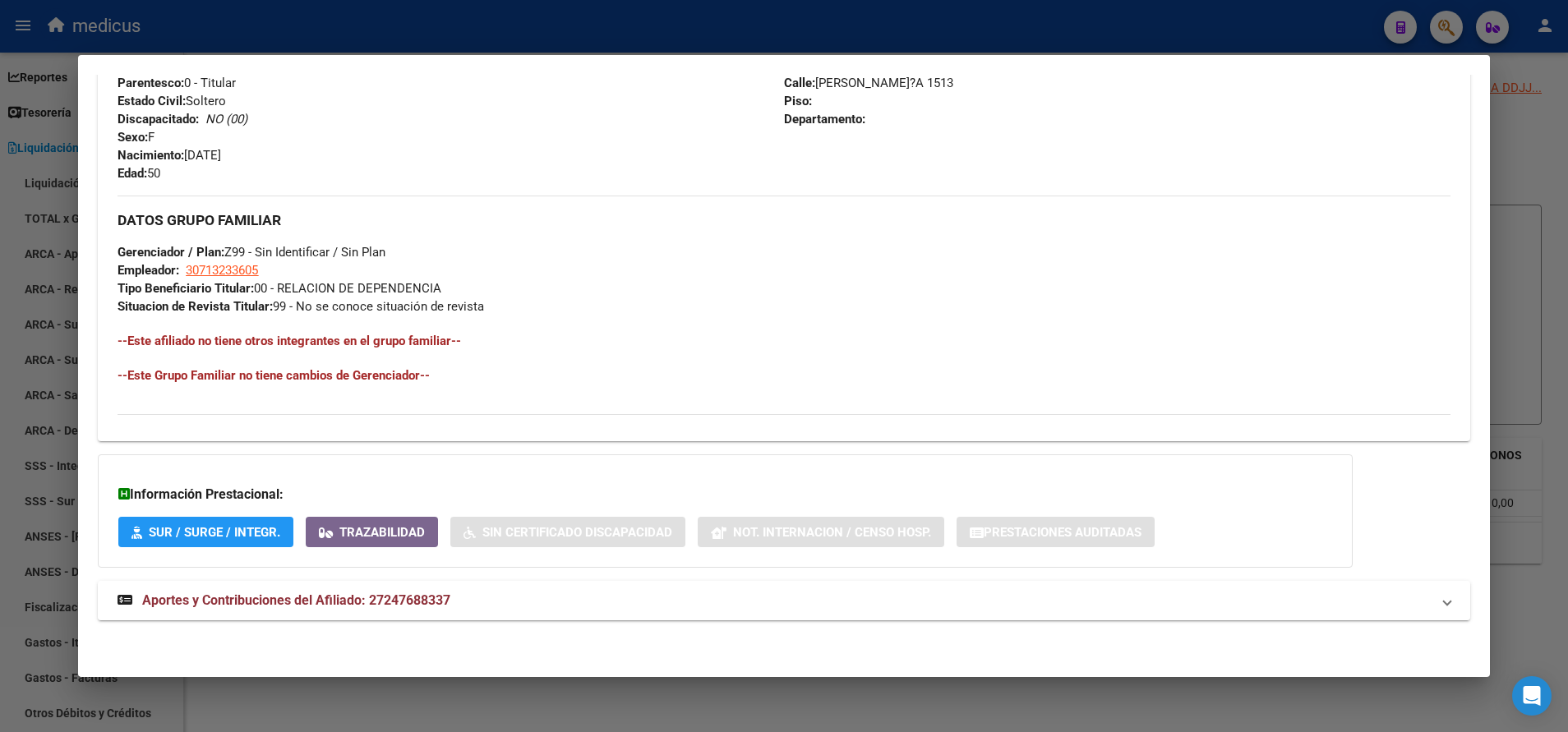
click at [245, 598] on span "Aportes y Contribuciones del Afiliado: 27247688337" at bounding box center [295, 599] width 308 height 15
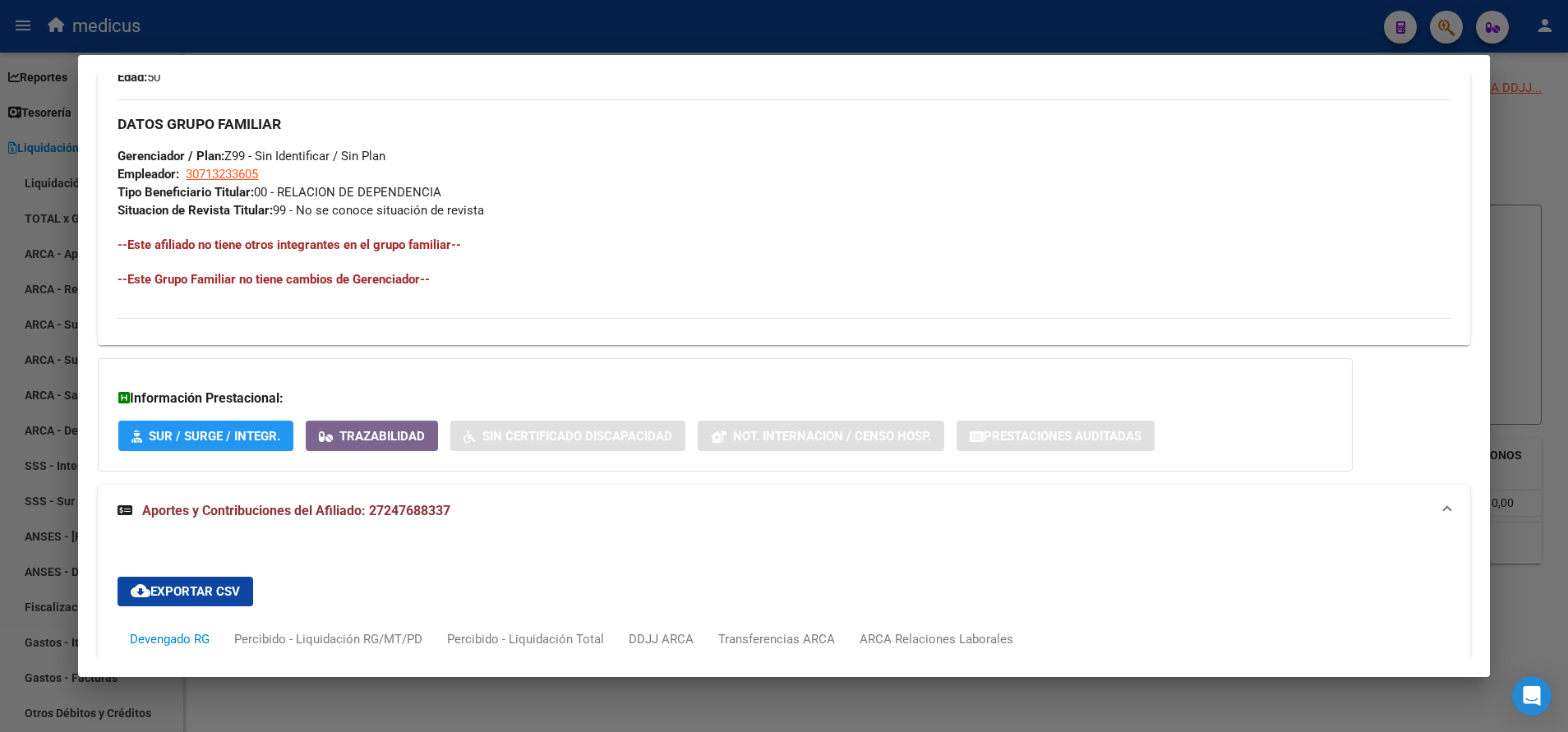
scroll to position [1217, 0]
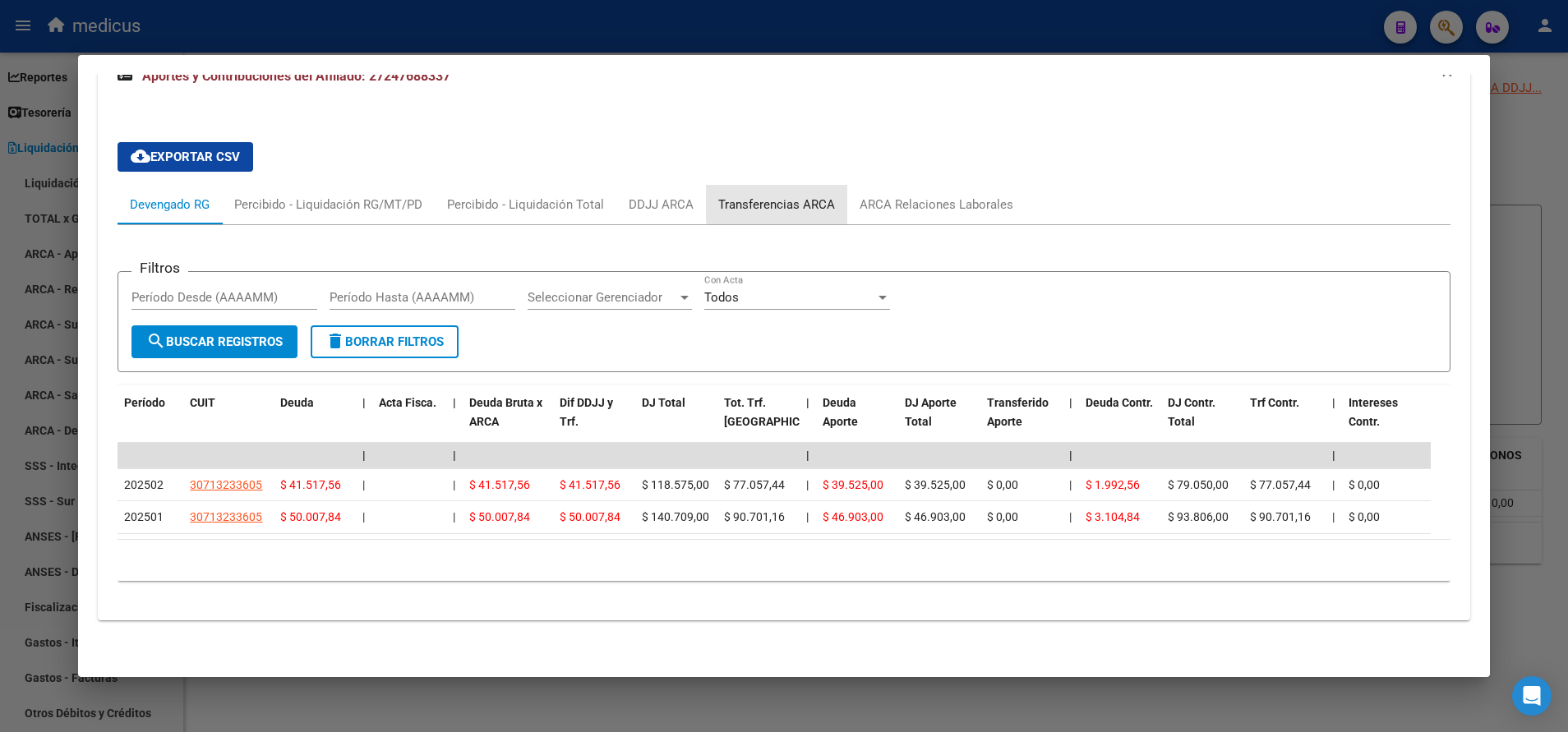
click at [797, 185] on div "Transferencias ARCA" at bounding box center [777, 204] width 142 height 39
